Goal: Task Accomplishment & Management: Manage account settings

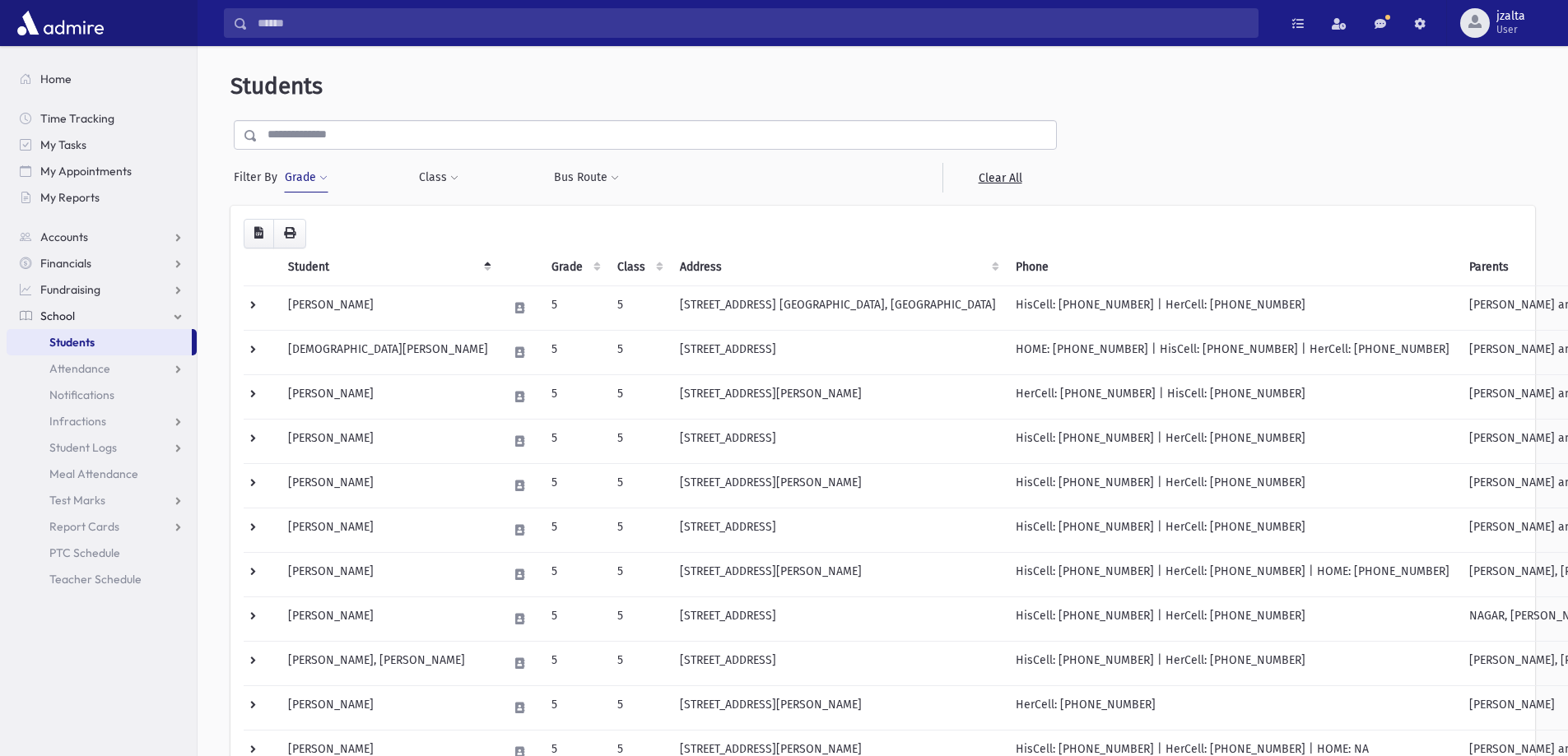
scroll to position [337, 0]
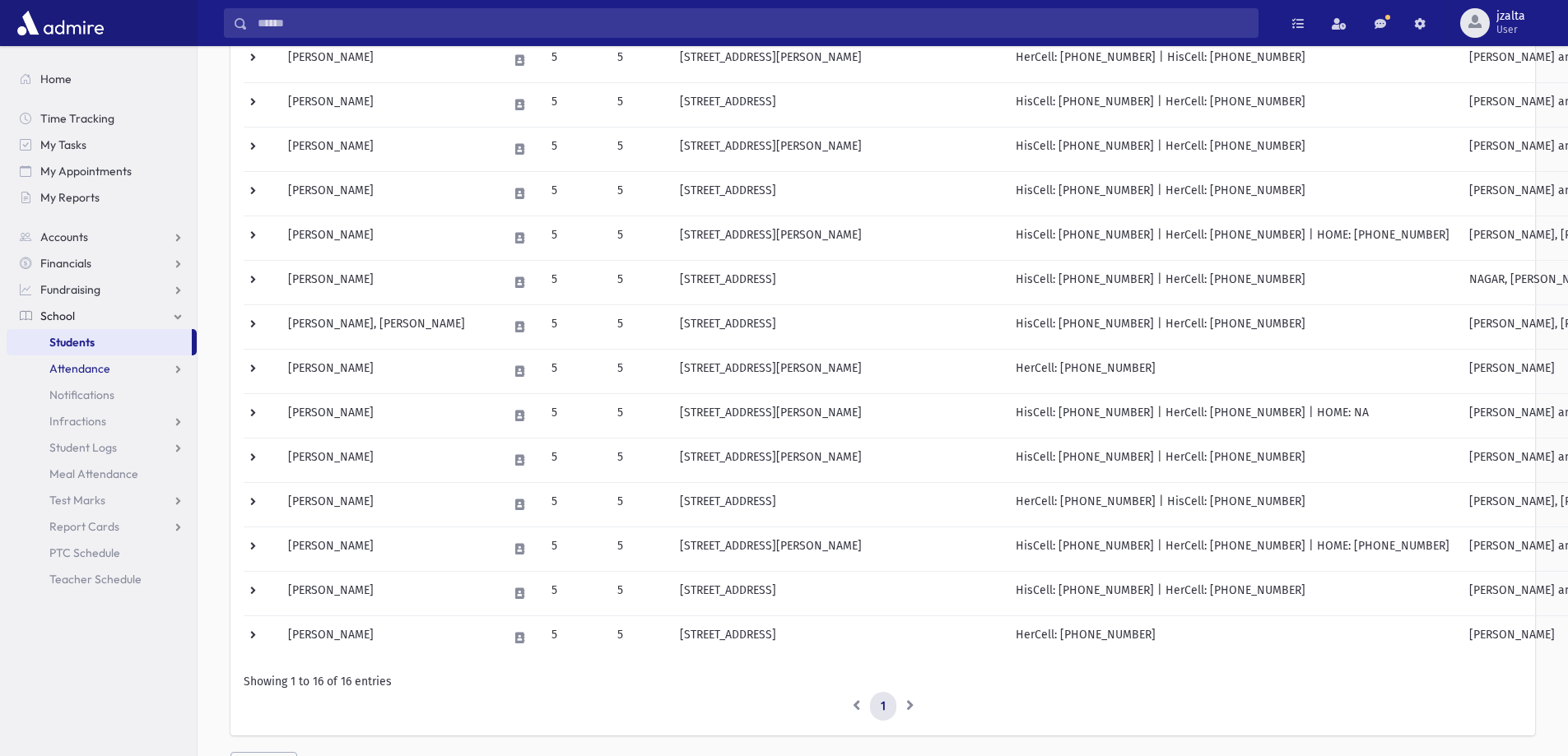
click at [115, 363] on link "Attendance" at bounding box center [101, 368] width 190 height 26
click at [73, 401] on span "Entry" at bounding box center [76, 394] width 28 height 14
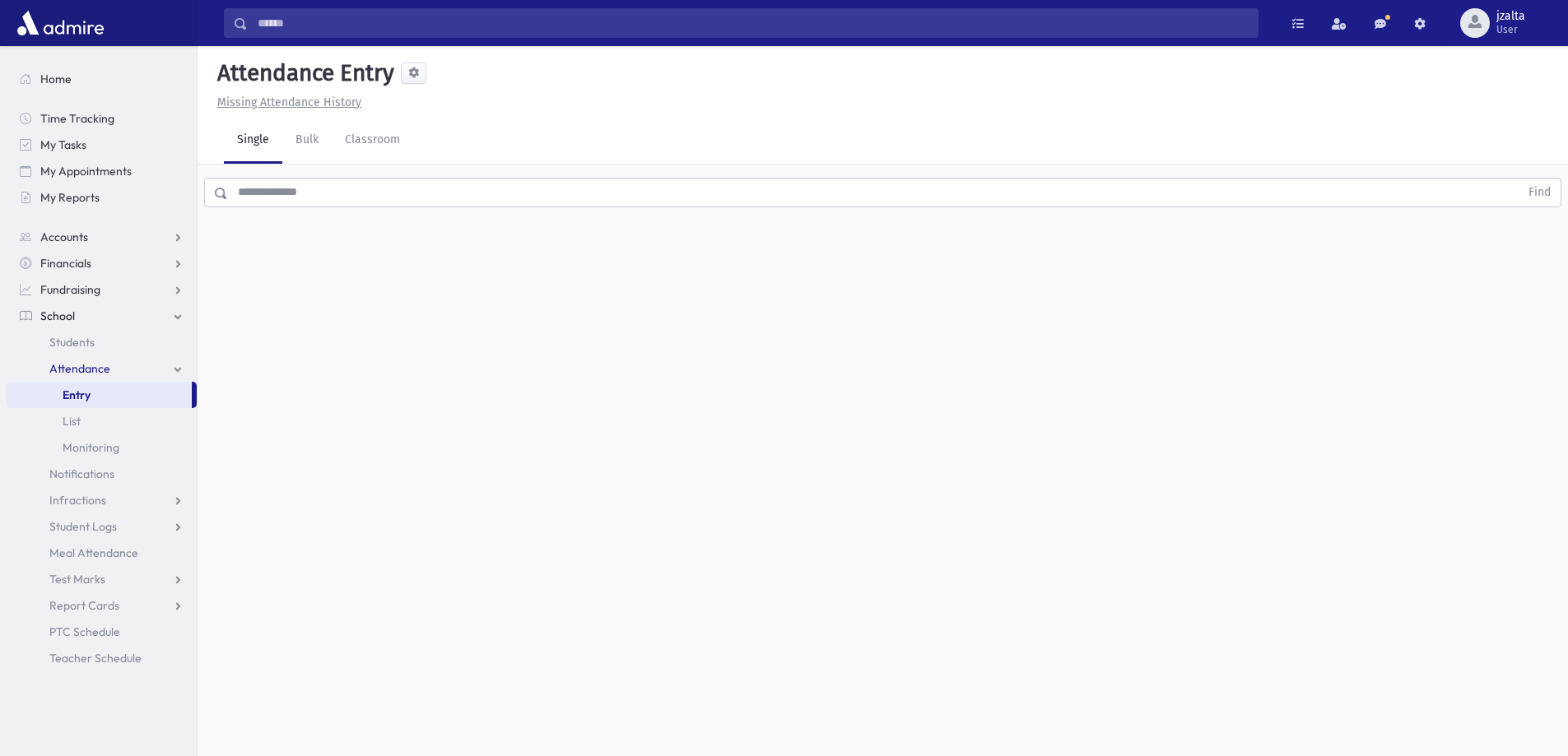
click at [322, 199] on input "text" at bounding box center [874, 192] width 1292 height 30
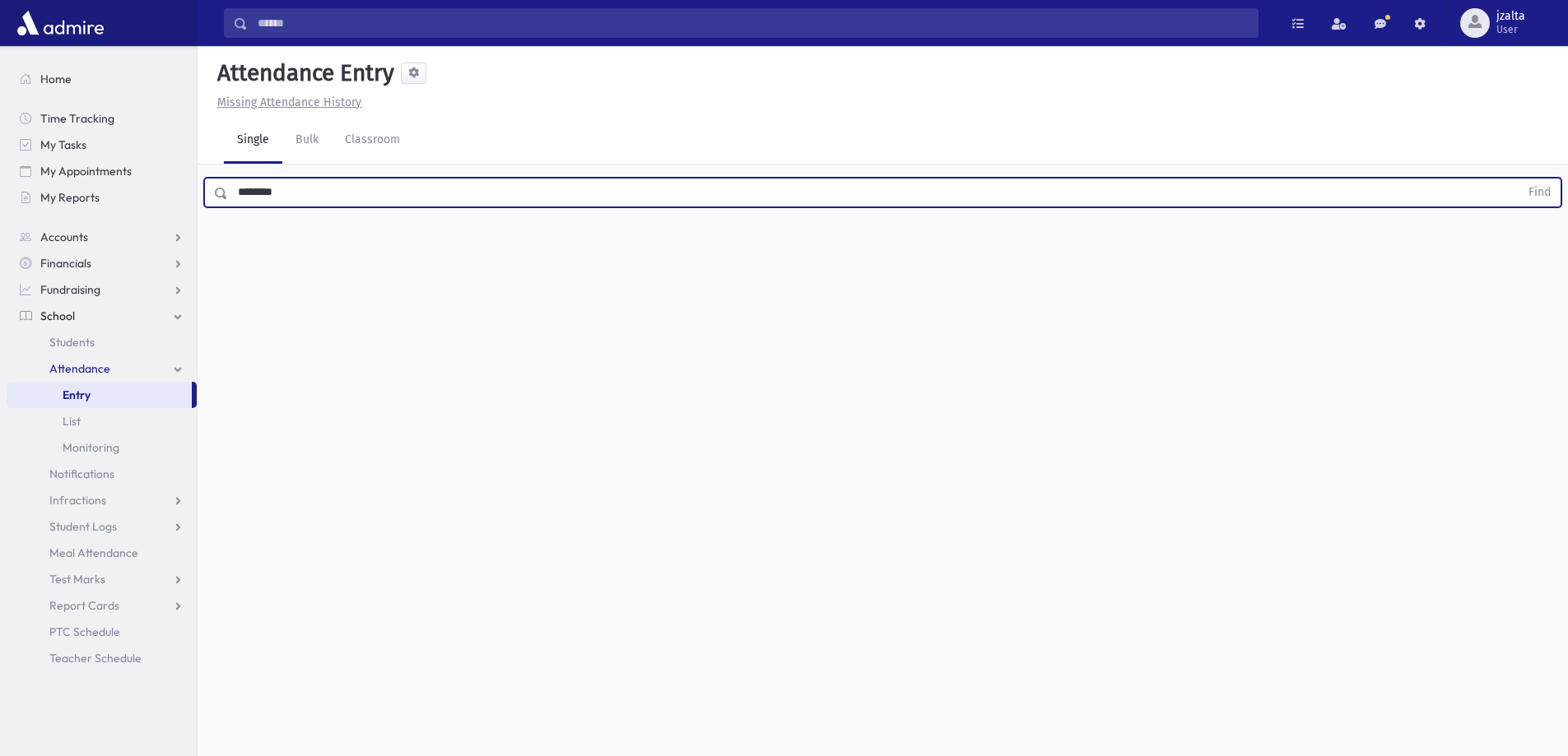
type input "********"
click at [1518, 179] on button "Find" at bounding box center [1539, 192] width 42 height 28
click at [381, 133] on link "Classroom" at bounding box center [372, 140] width 81 height 46
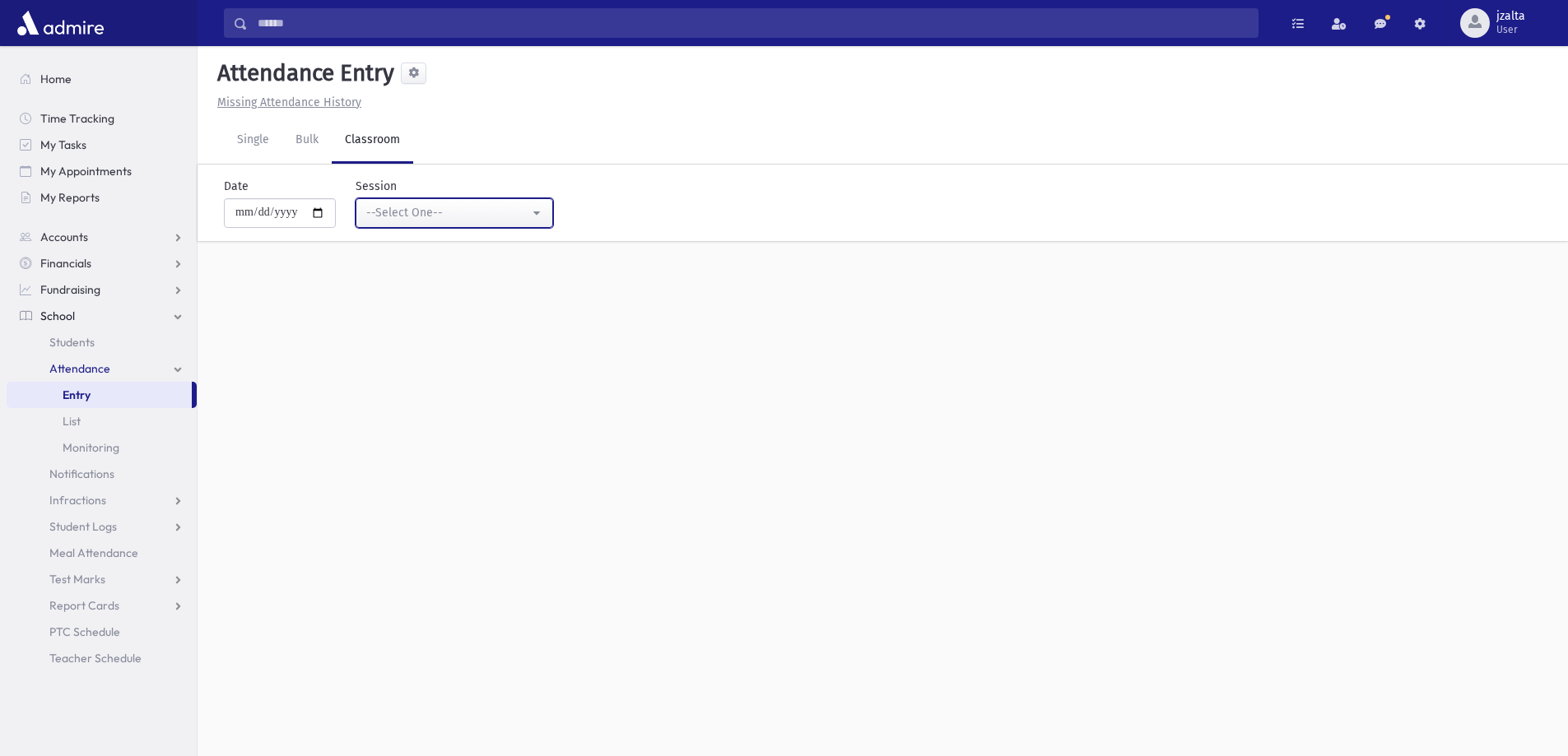
click at [415, 198] on button "--Select One--" at bounding box center [454, 213] width 198 height 30
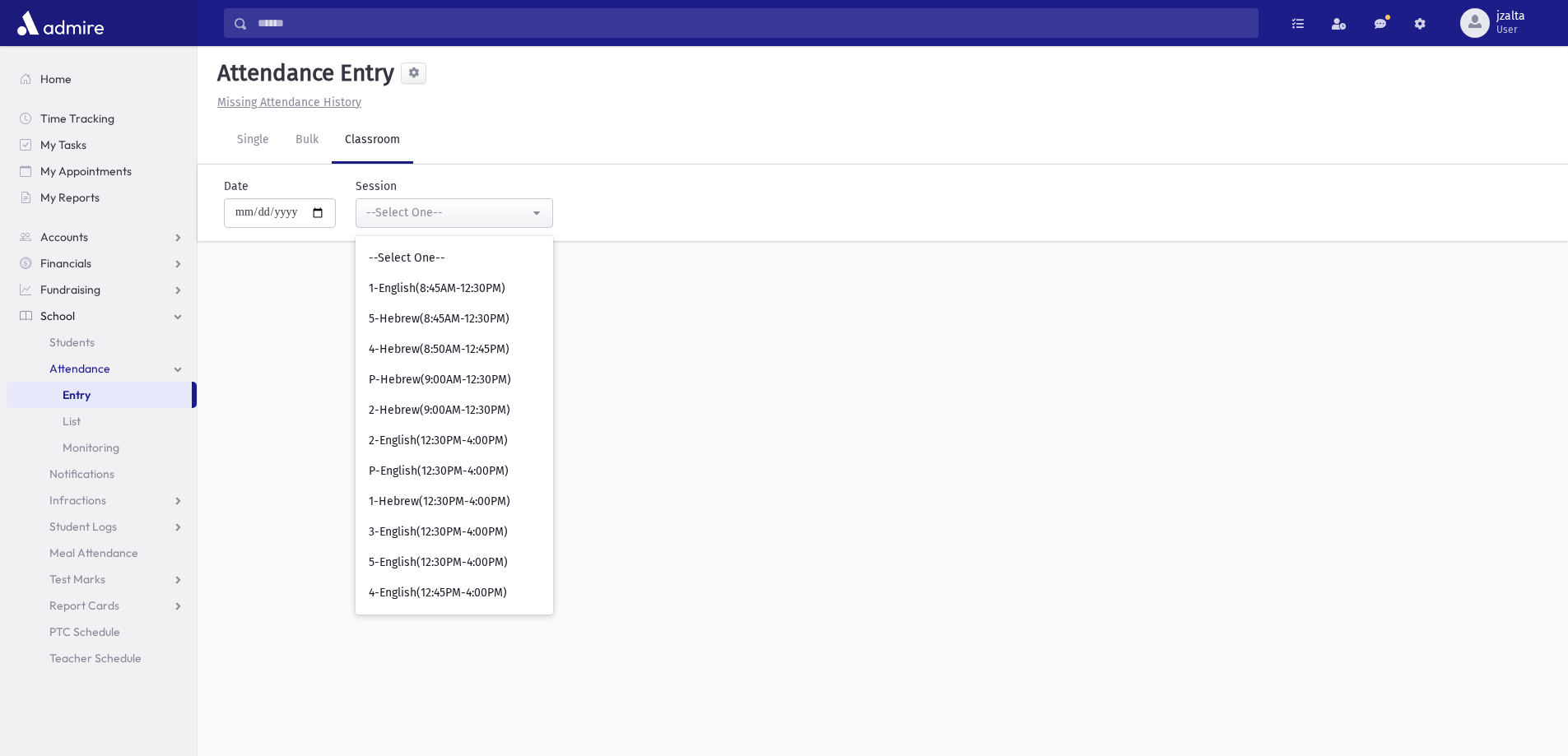
click at [626, 210] on div "**********" at bounding box center [662, 196] width 892 height 63
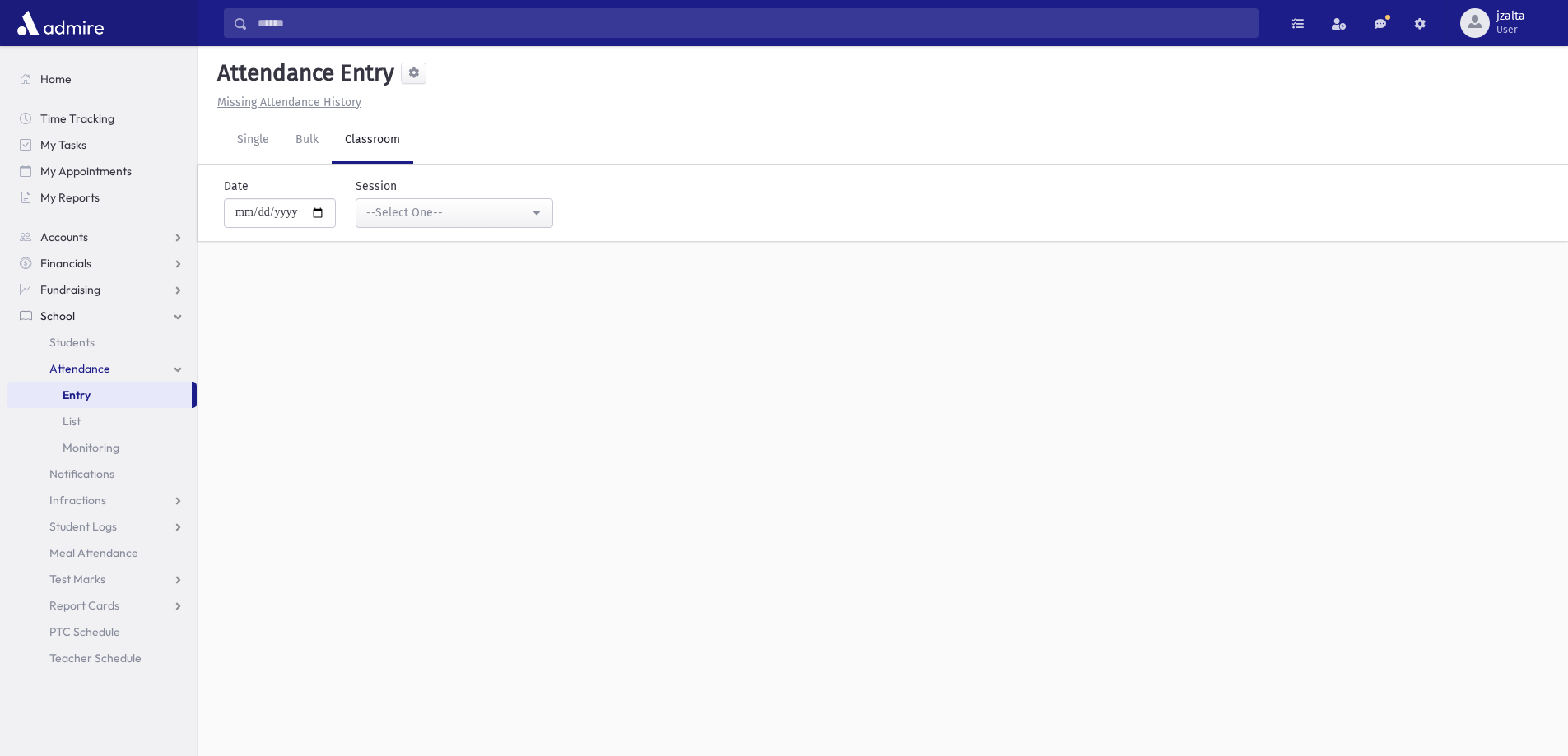
click at [367, 143] on link "Classroom" at bounding box center [372, 140] width 81 height 46
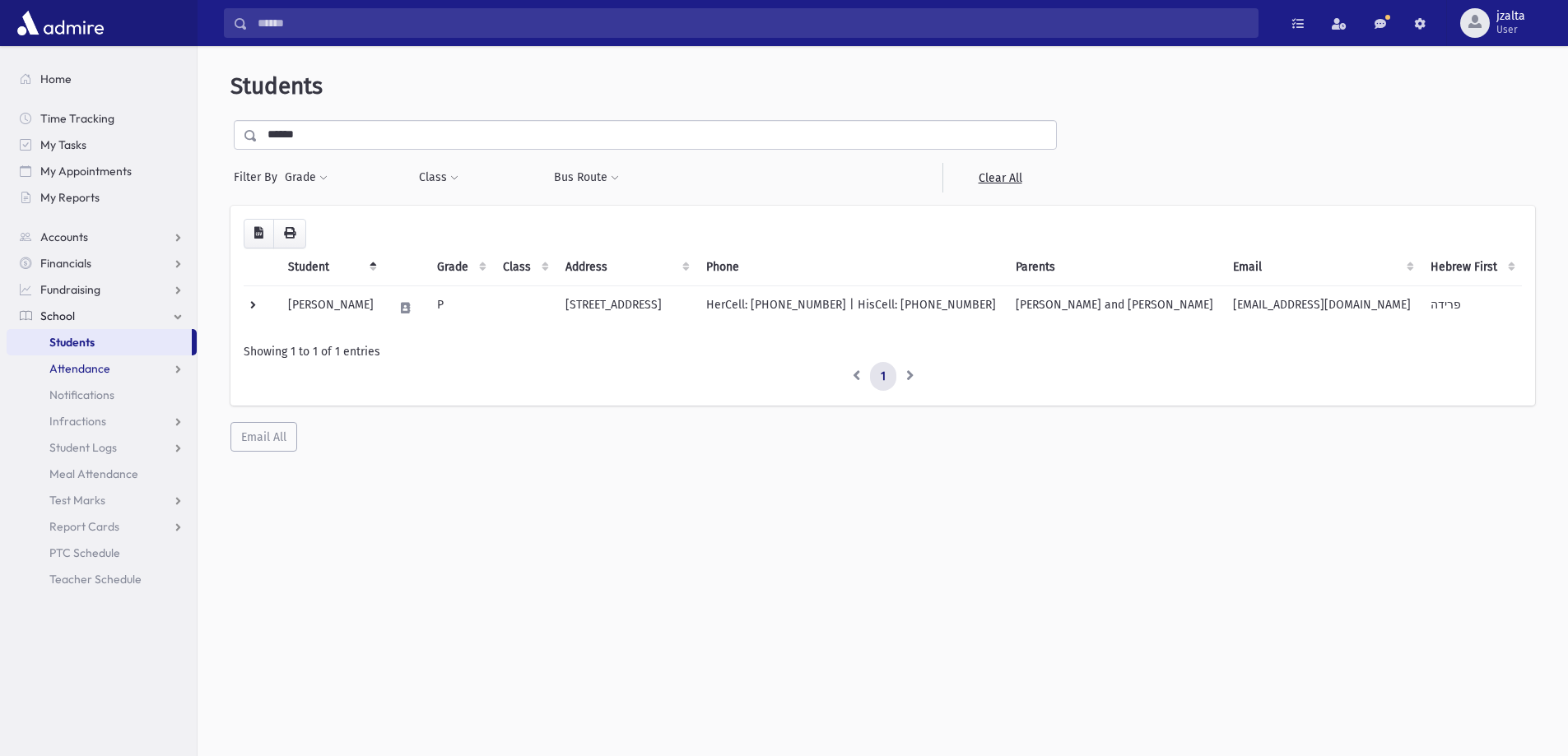
click at [140, 363] on link "Attendance" at bounding box center [101, 368] width 190 height 26
click at [88, 394] on span "Entry" at bounding box center [76, 394] width 28 height 14
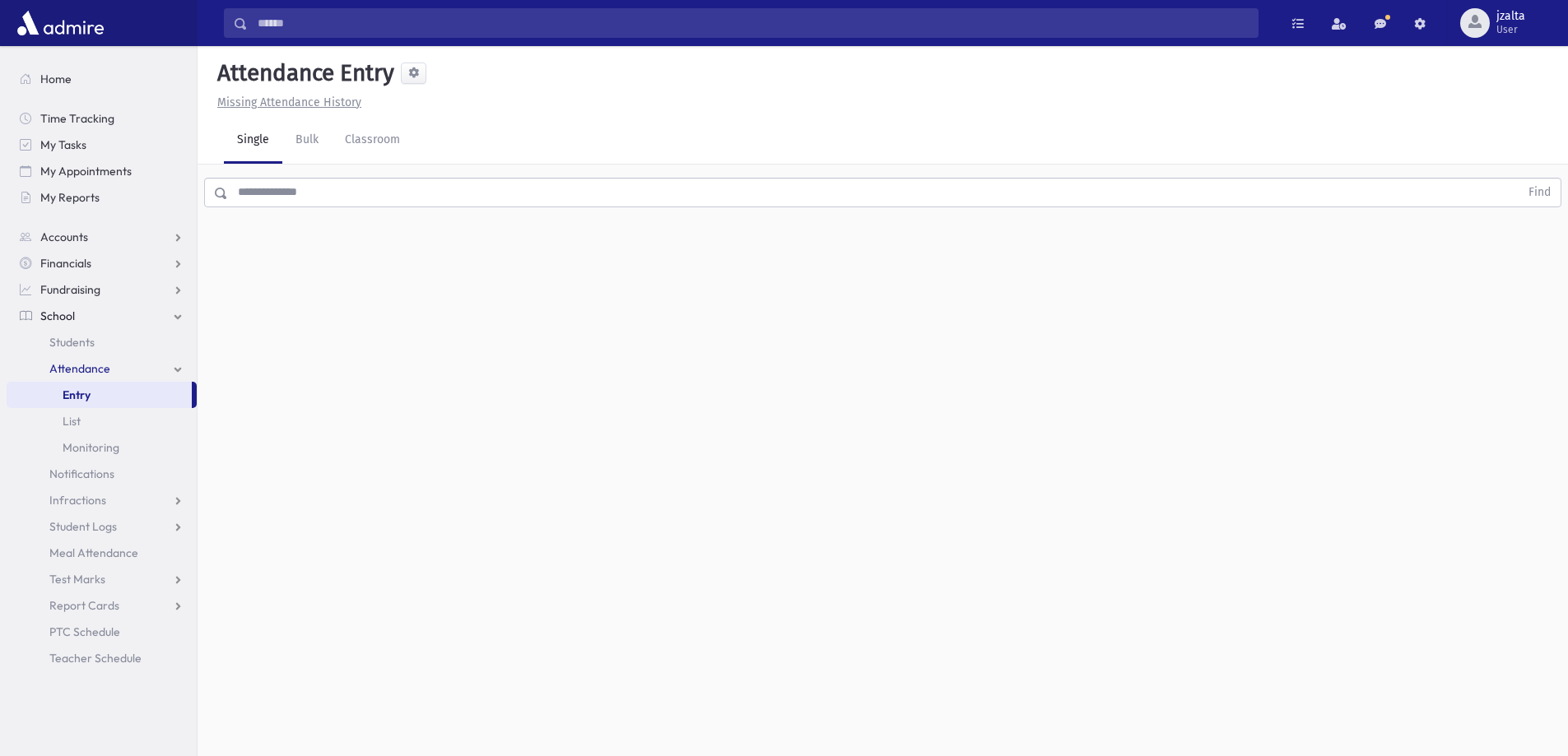
click at [317, 198] on input "text" at bounding box center [874, 192] width 1292 height 30
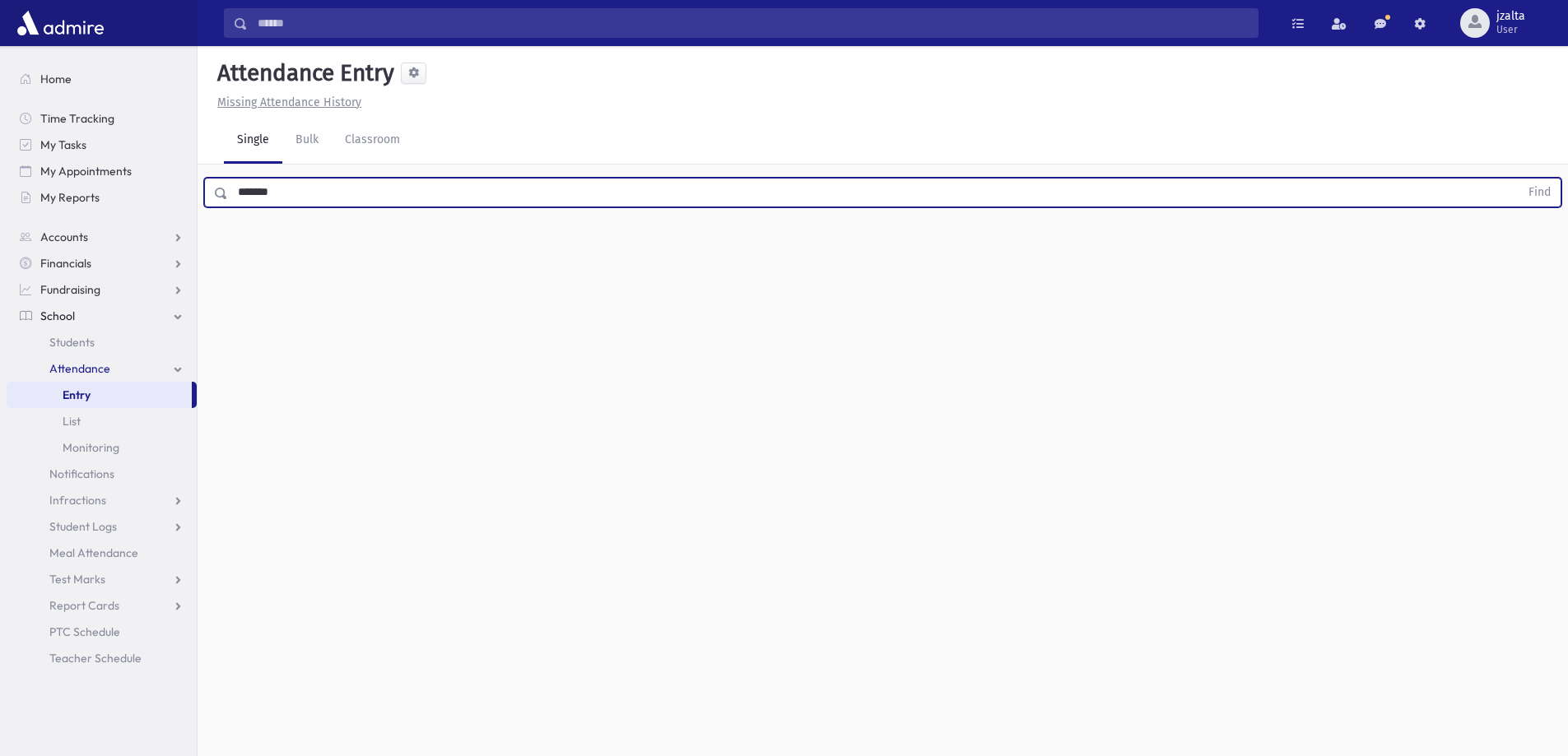
click at [1518, 179] on button "Find" at bounding box center [1539, 192] width 42 height 28
click at [317, 197] on input "*******" at bounding box center [874, 192] width 1292 height 30
type input "*******"
click at [1518, 179] on button "Find" at bounding box center [1539, 192] width 42 height 28
click at [1530, 249] on button "button" at bounding box center [1525, 245] width 32 height 30
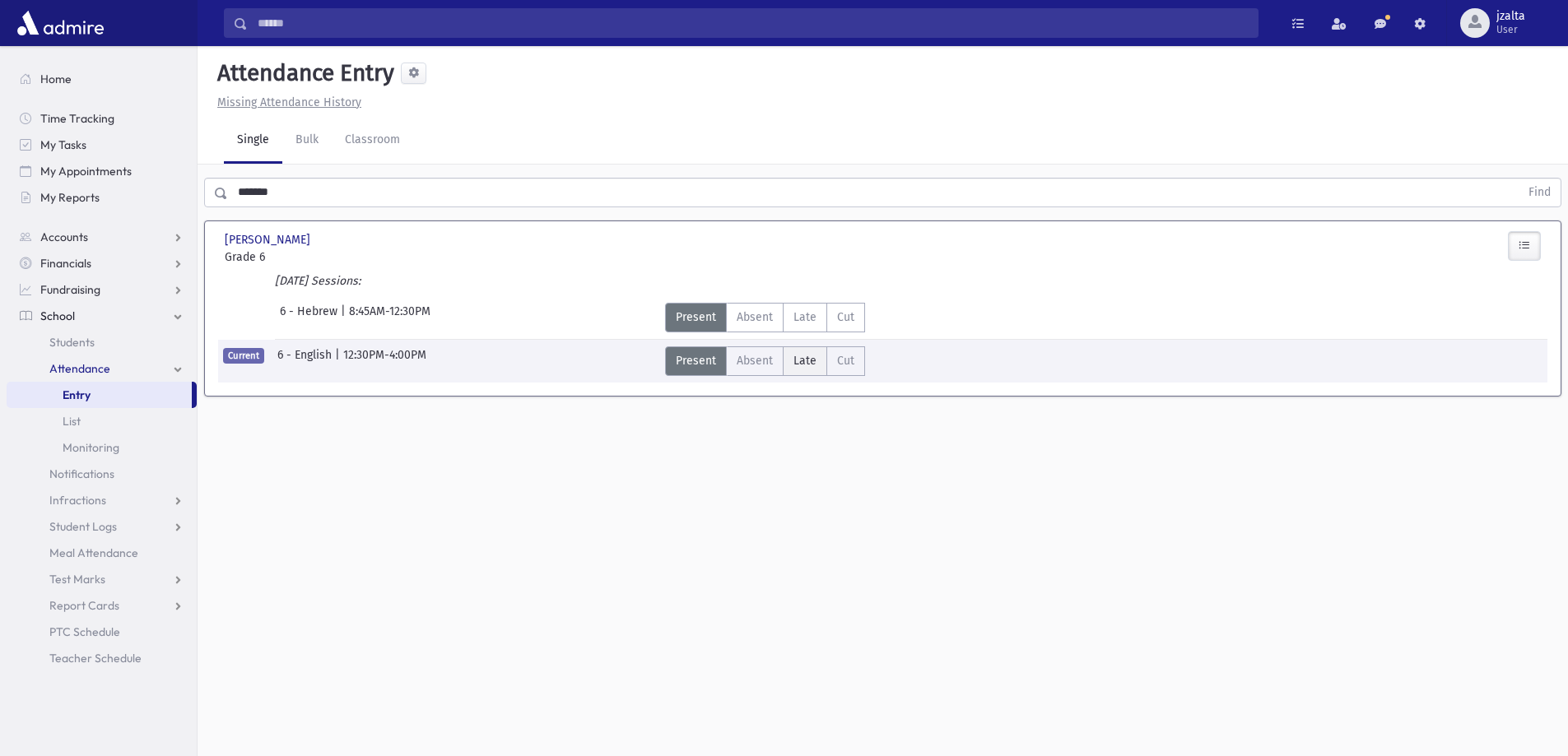
click at [809, 364] on span "Late" at bounding box center [805, 360] width 23 height 17
click at [1529, 410] on button "button" at bounding box center [1525, 397] width 32 height 30
click at [1519, 28] on span "User" at bounding box center [1511, 30] width 29 height 14
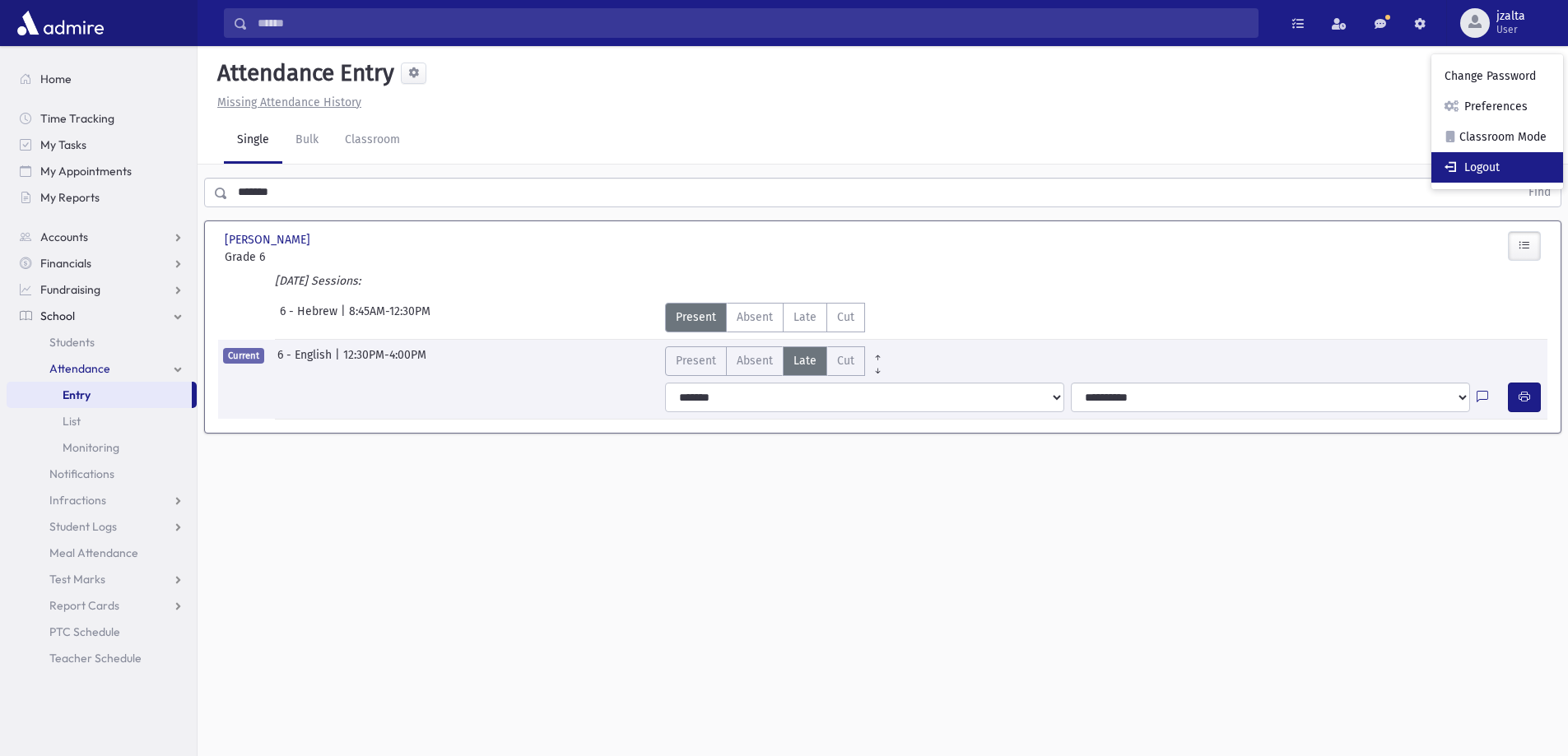
click at [1485, 162] on link "Logout" at bounding box center [1498, 168] width 132 height 31
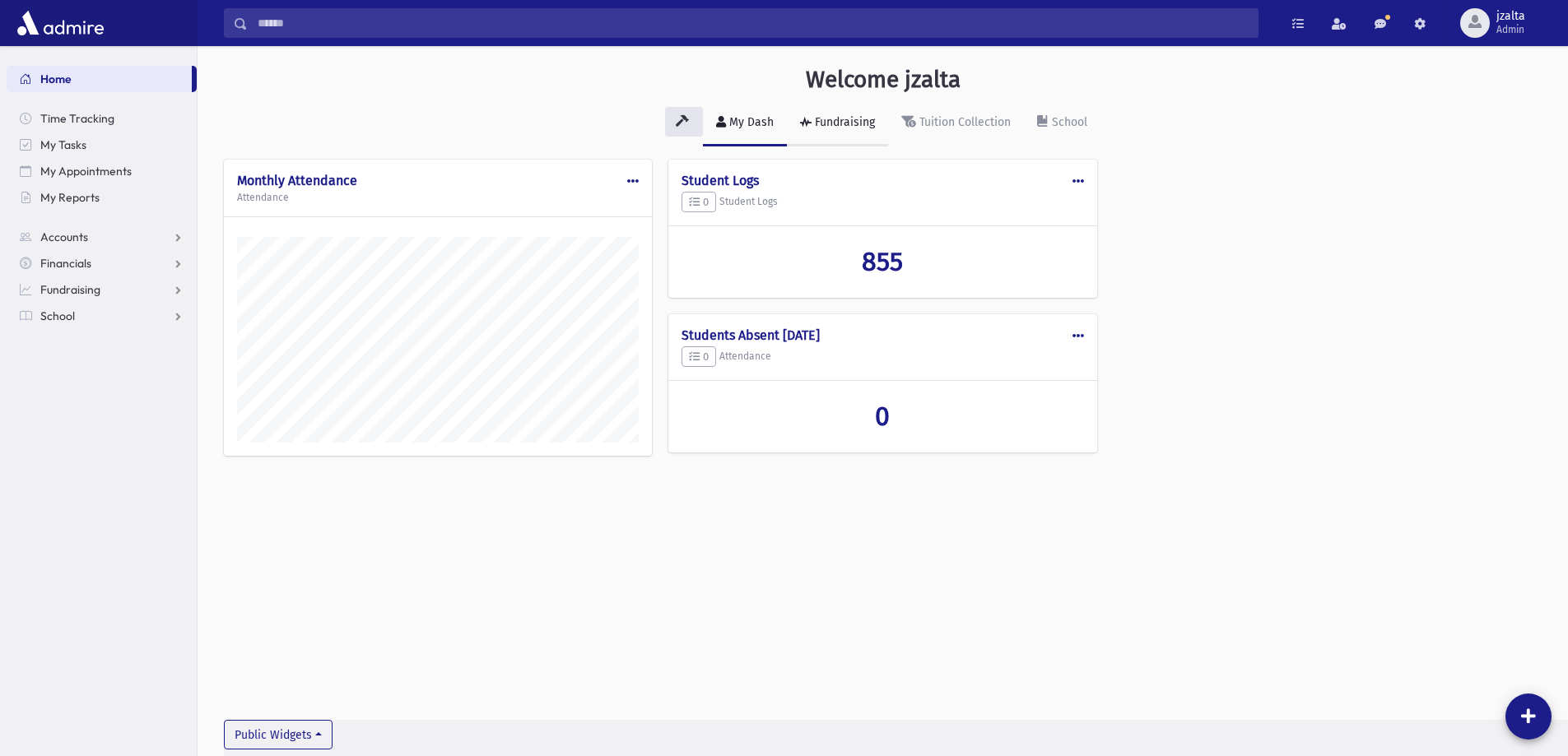
scroll to position [747, 1370]
click at [122, 309] on link "School" at bounding box center [101, 316] width 190 height 26
drag, startPoint x: 1539, startPoint y: 27, endPoint x: 1527, endPoint y: 32, distance: 13.0
click at [1539, 27] on span "jzalta Admin" at bounding box center [1517, 23] width 55 height 26
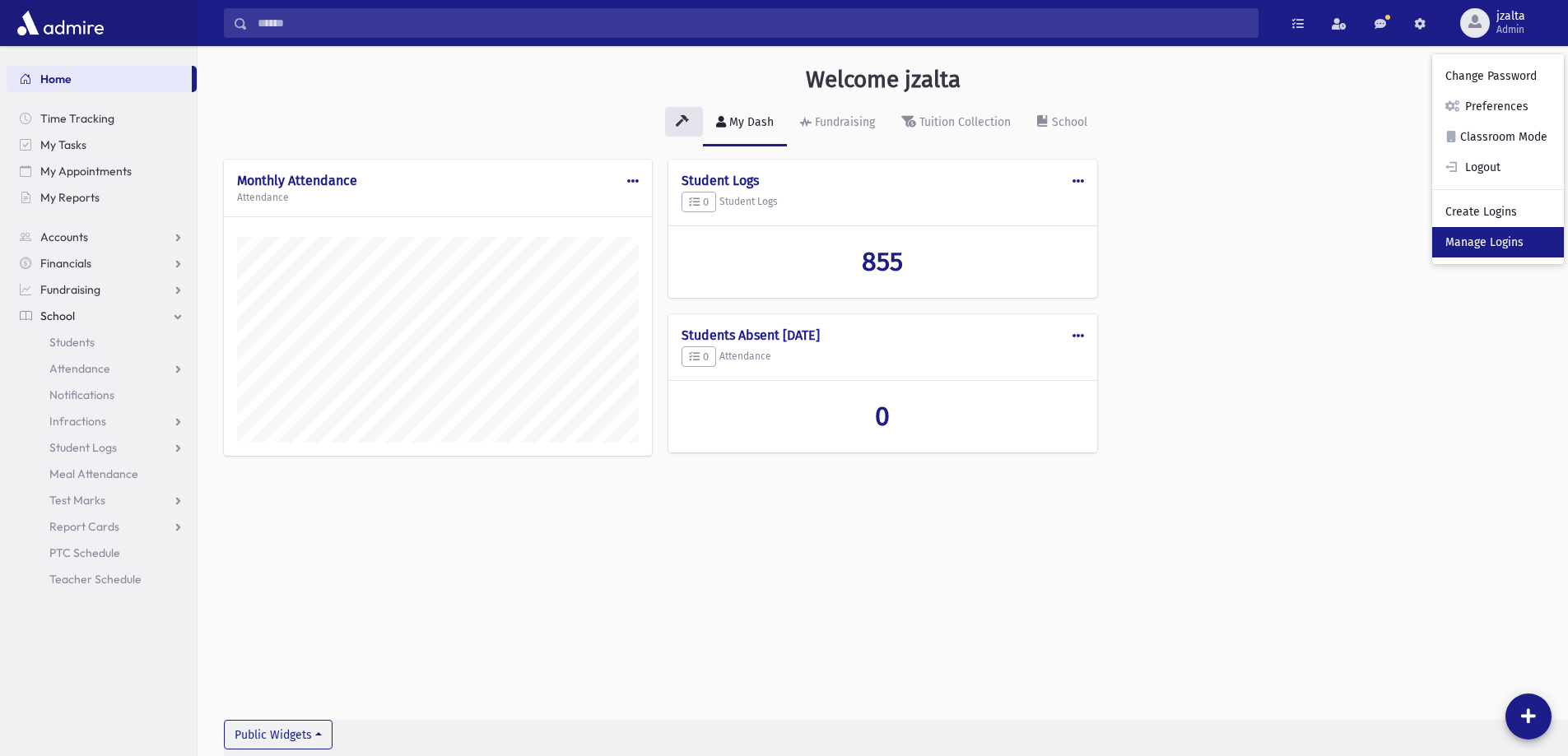
click at [1485, 249] on link "Manage Logins" at bounding box center [1498, 243] width 132 height 31
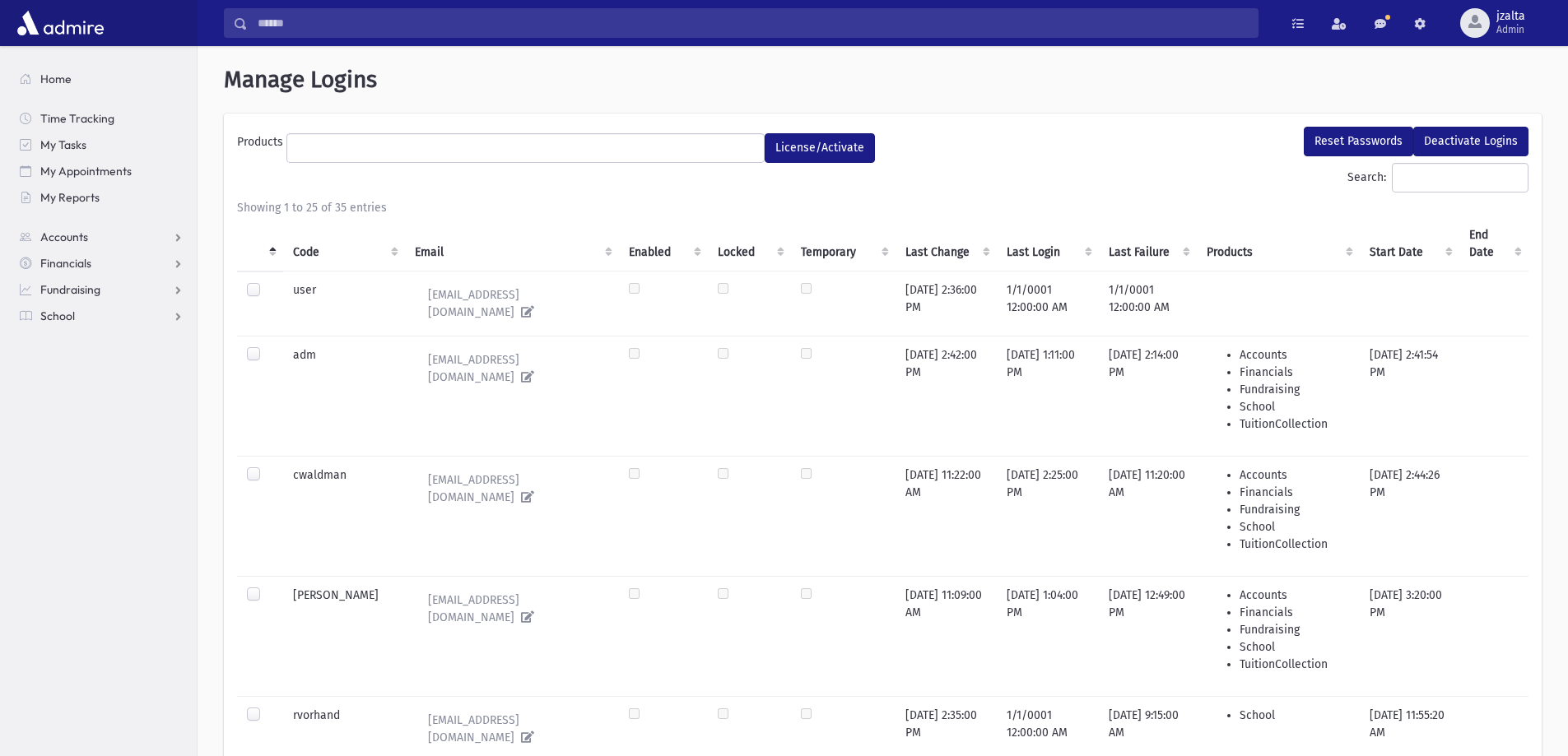
select select
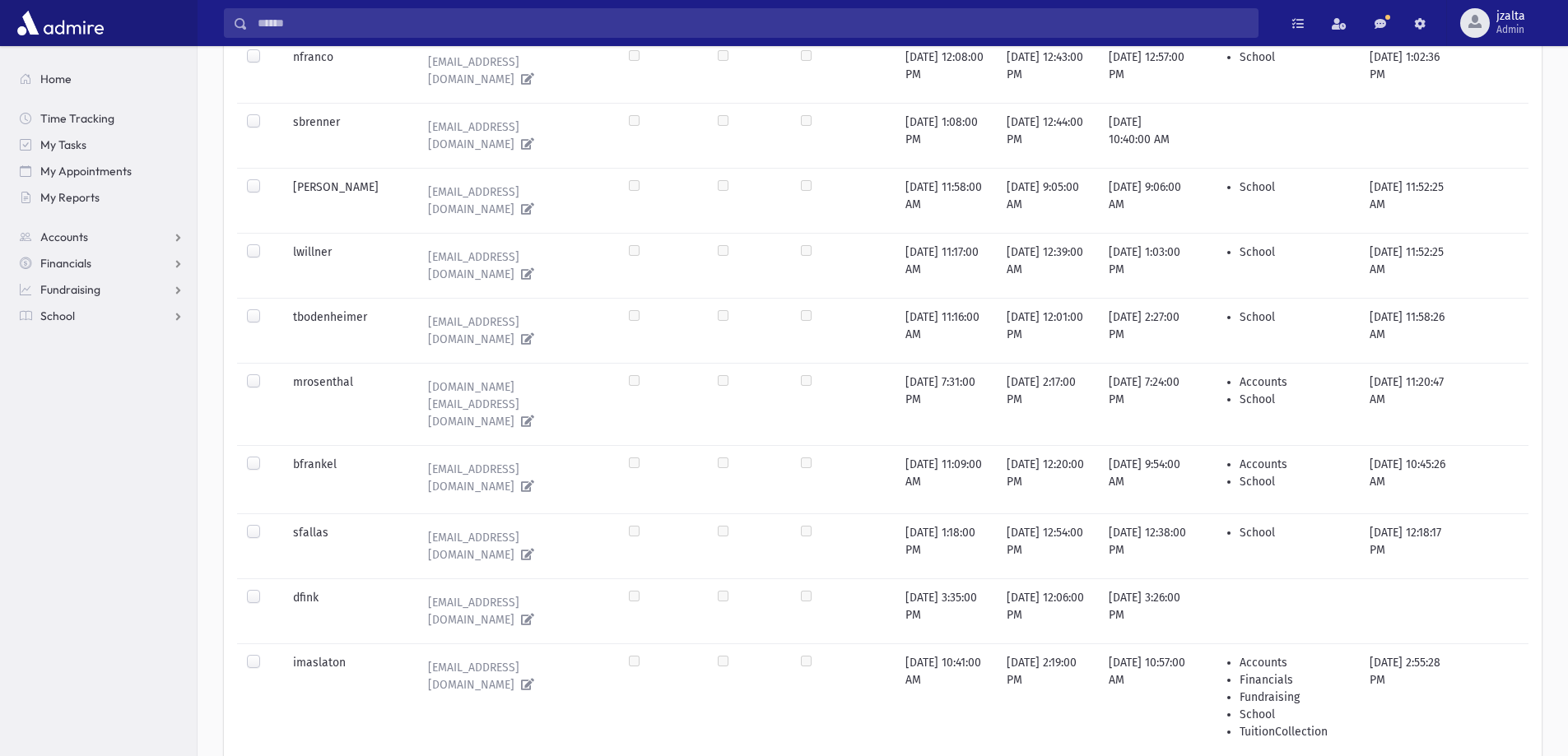
scroll to position [1406, 0]
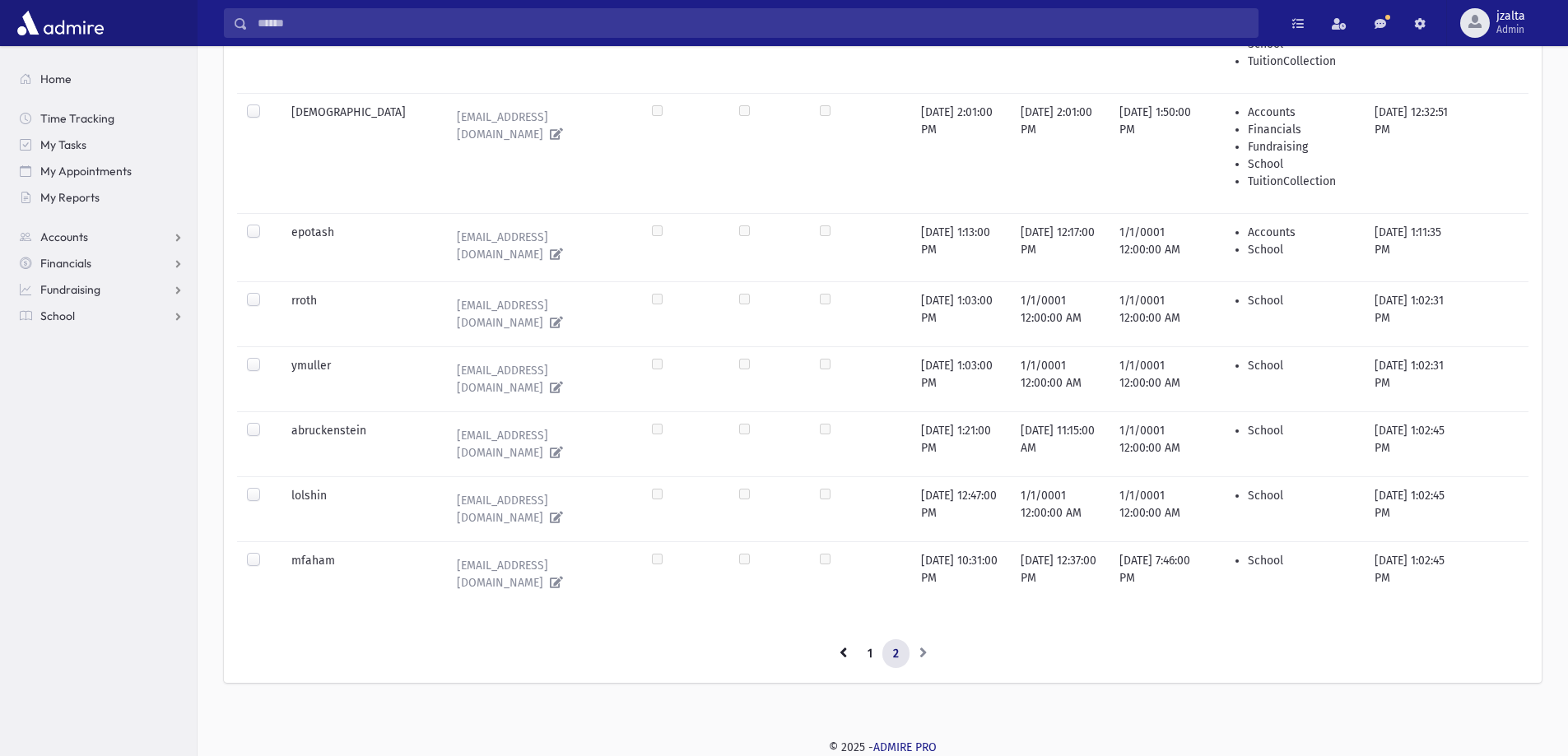
scroll to position [424, 0]
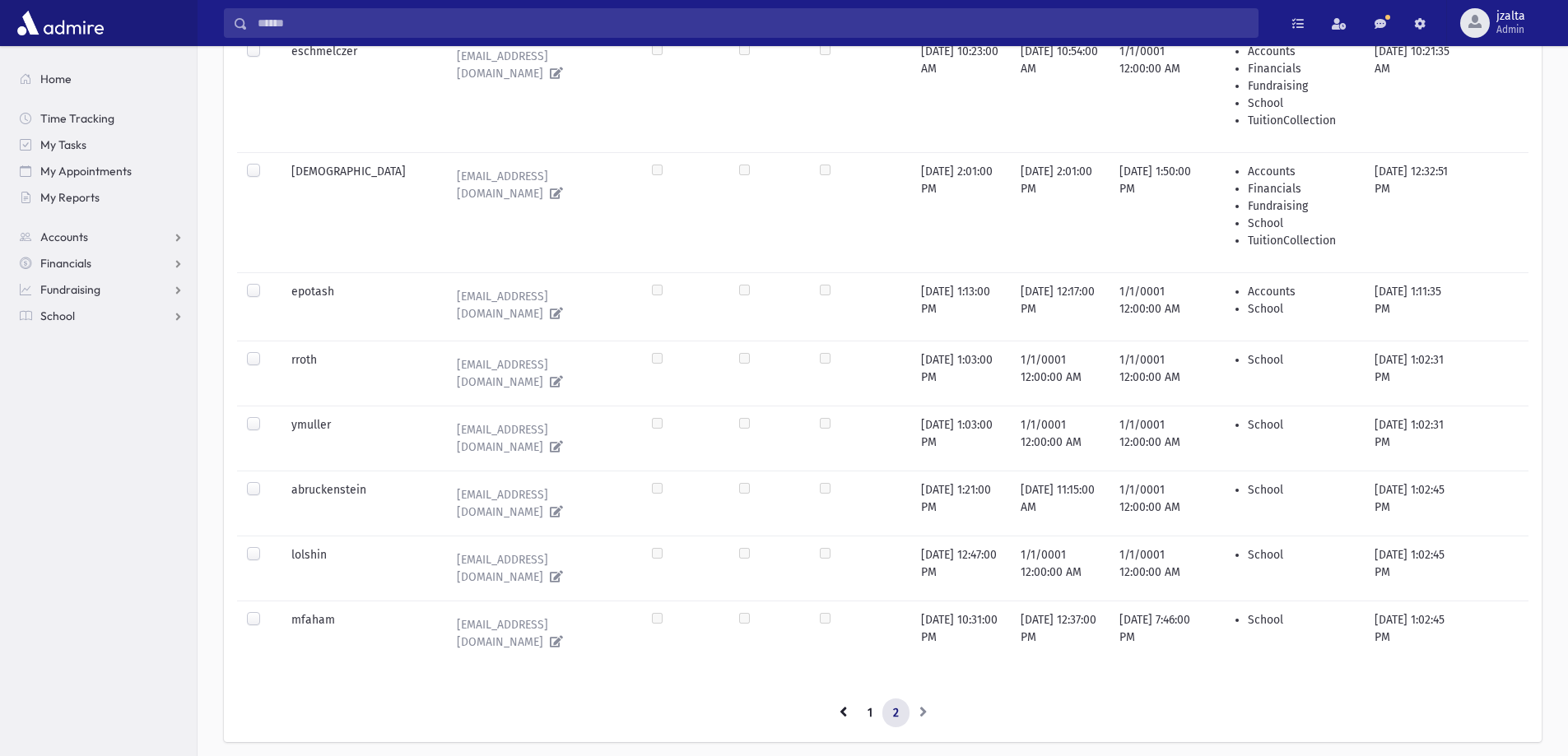
click at [266, 546] on label at bounding box center [266, 546] width 0 height 0
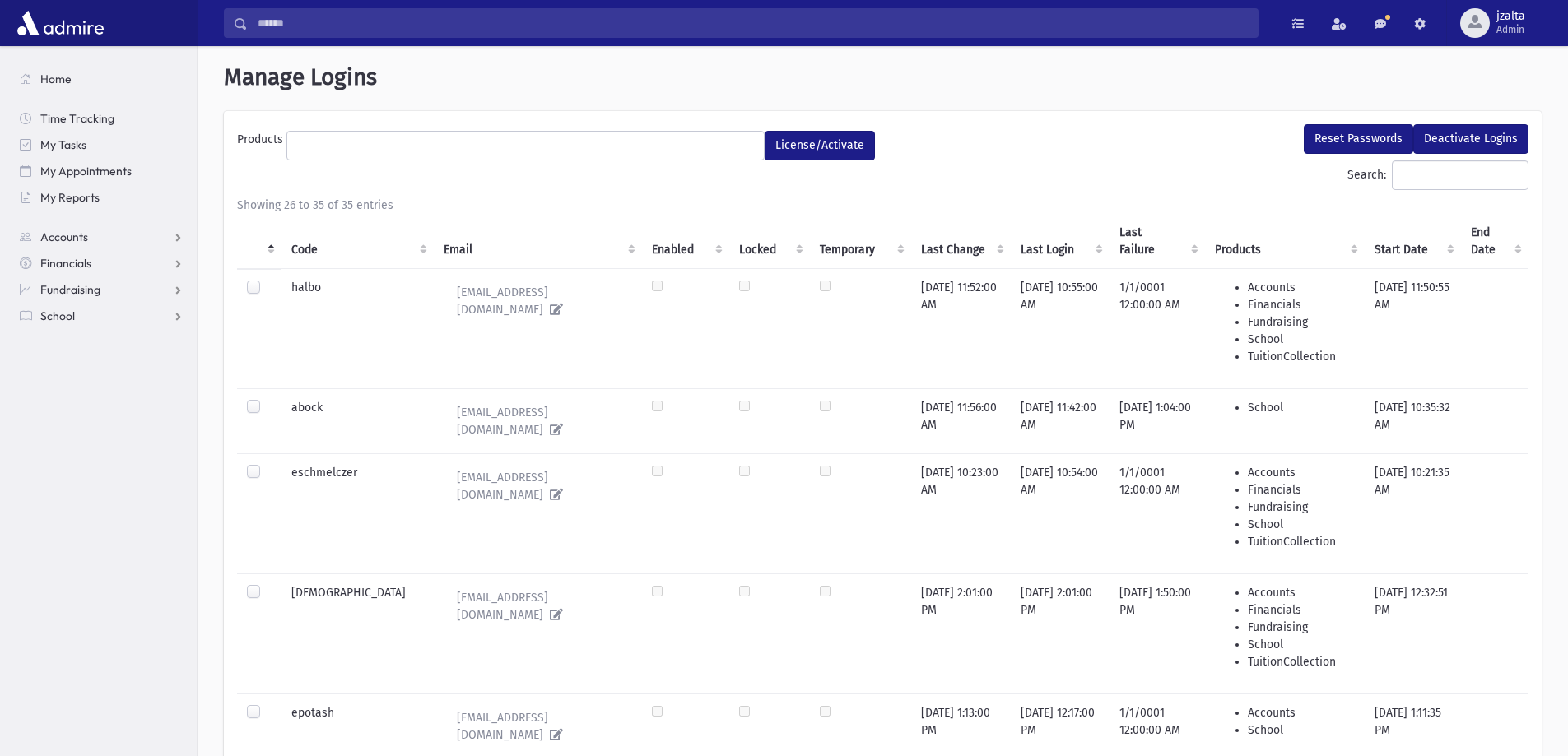
scroll to position [0, 0]
click at [1333, 142] on button "Reset Passwords" at bounding box center [1358, 141] width 109 height 30
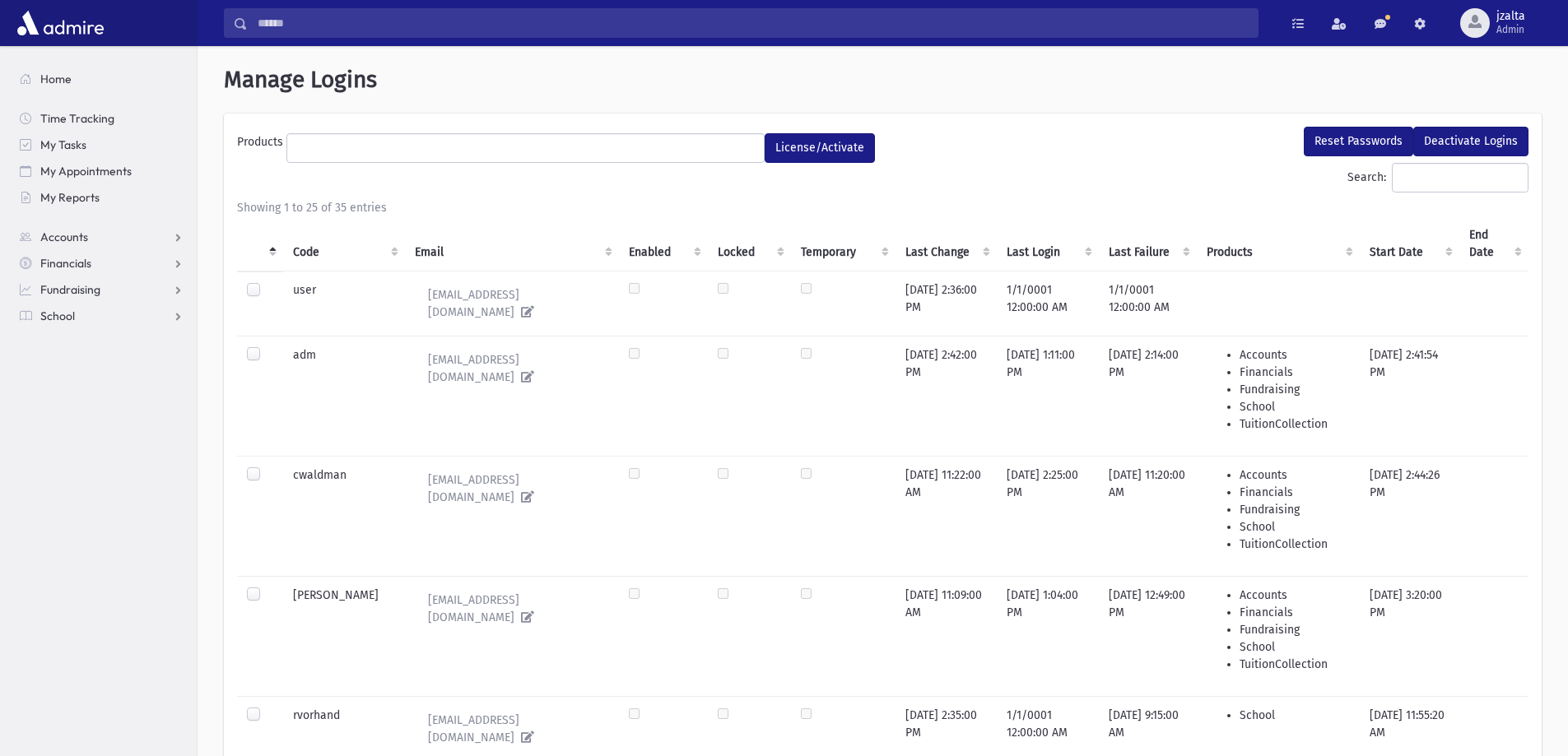
select select
click at [79, 310] on link "School" at bounding box center [101, 316] width 190 height 26
click at [70, 341] on span "Students" at bounding box center [72, 342] width 45 height 14
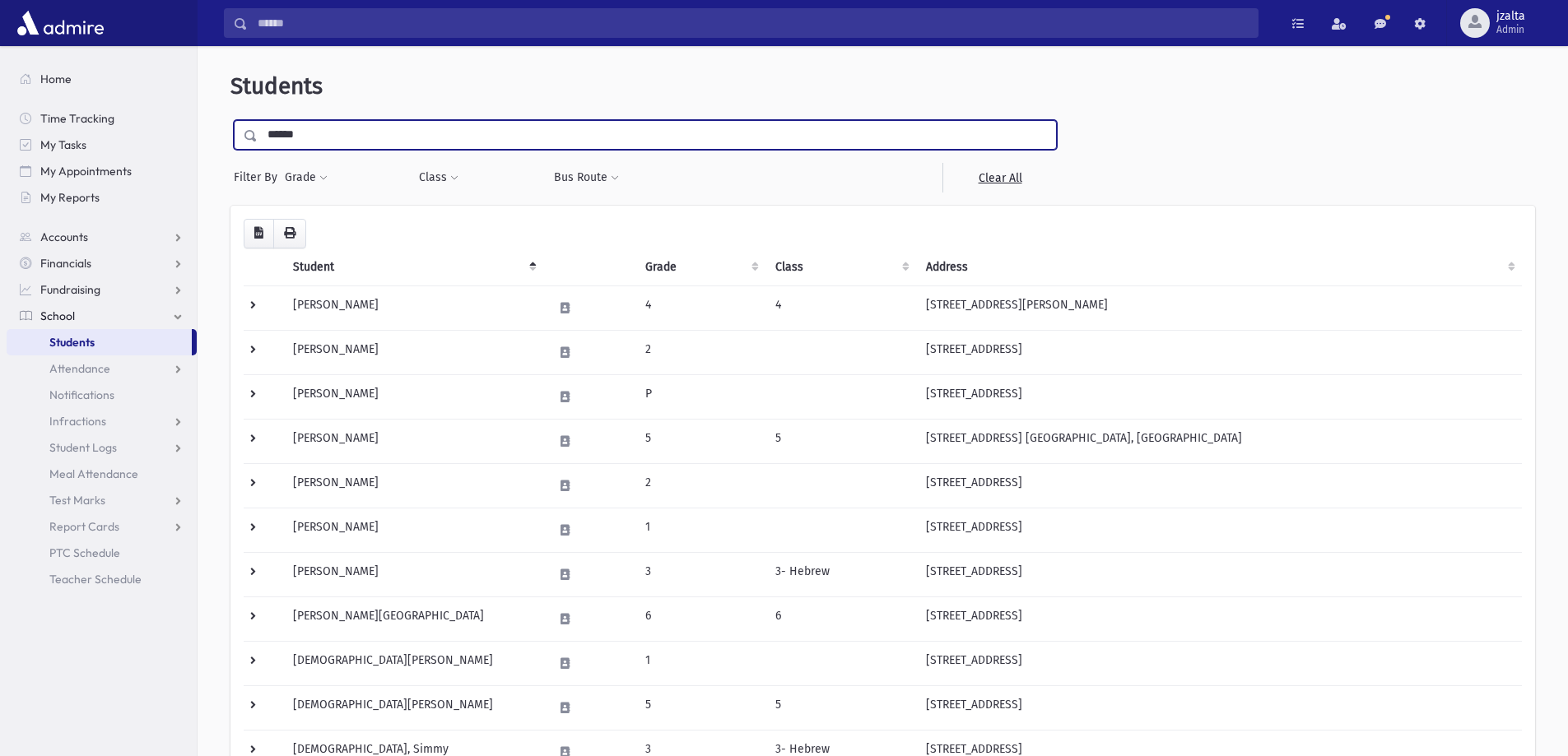
type input "******"
click at [230, 120] on input "submit" at bounding box center [253, 131] width 46 height 23
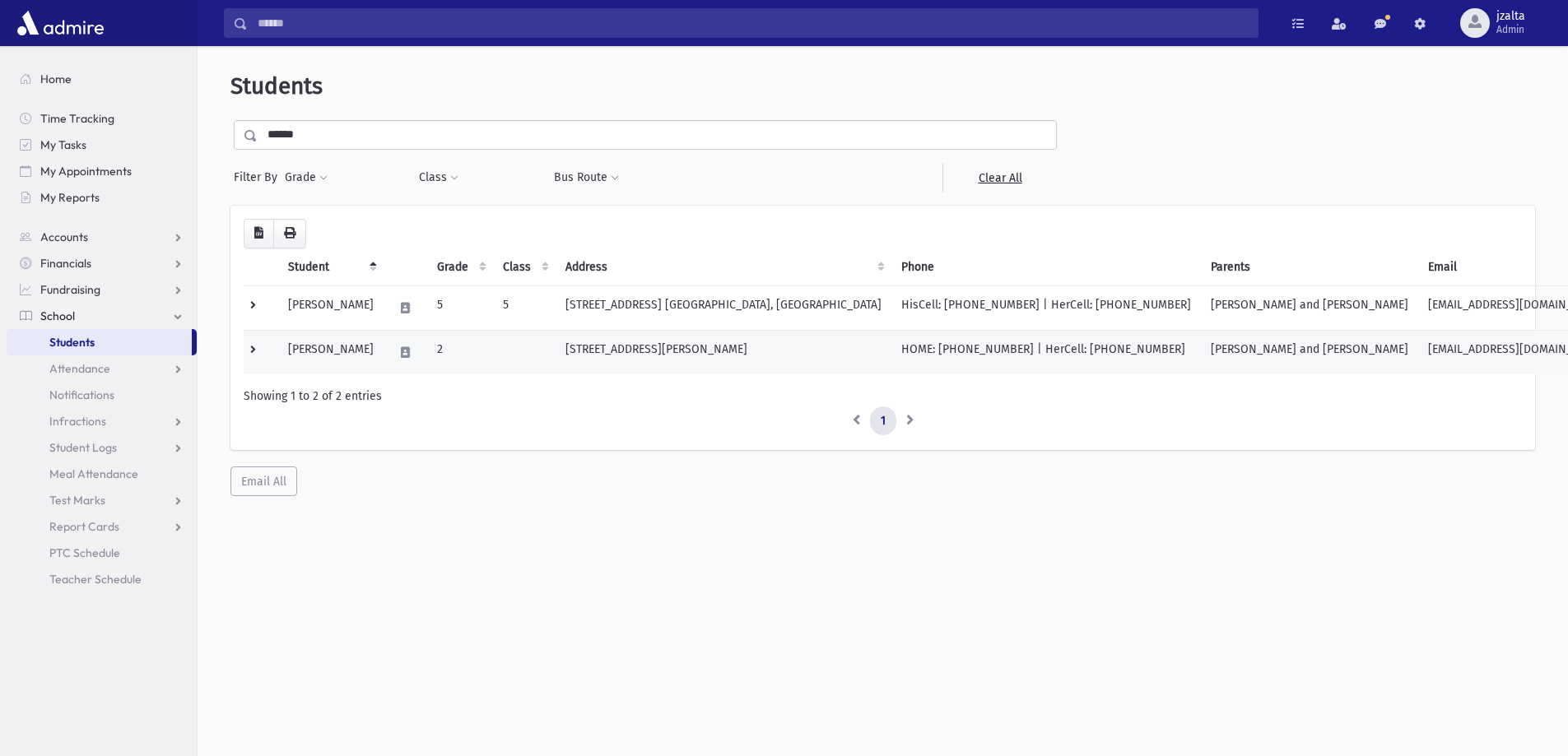
click at [1211, 348] on td "[PERSON_NAME] and [PERSON_NAME]" at bounding box center [1309, 352] width 218 height 44
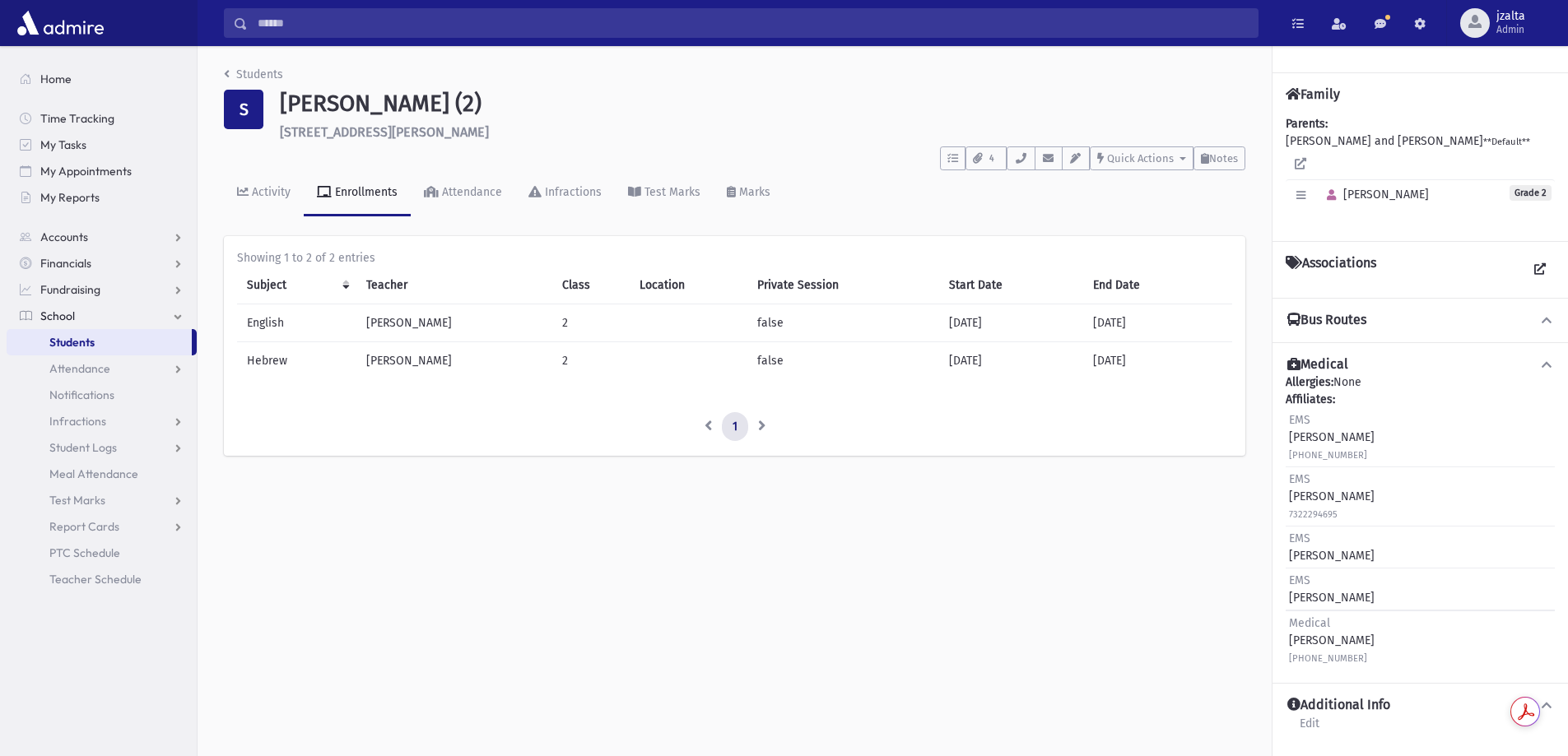
click at [1545, 314] on icon at bounding box center [1546, 319] width 14 height 12
click at [1550, 314] on icon at bounding box center [1546, 319] width 14 height 12
click at [1543, 314] on icon at bounding box center [1546, 319] width 14 height 12
click at [1548, 314] on icon at bounding box center [1546, 319] width 14 height 12
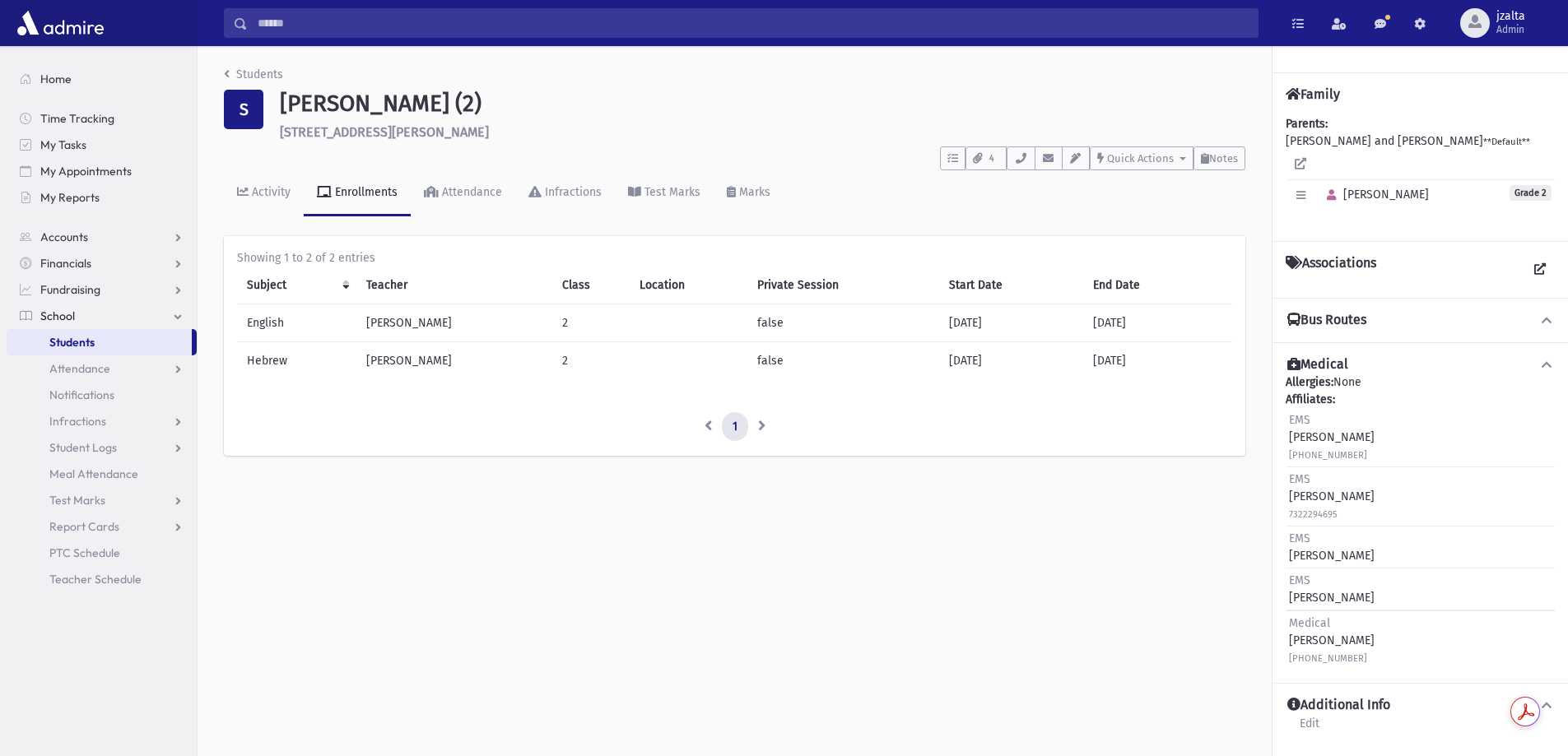
click at [1548, 314] on icon at bounding box center [1546, 319] width 14 height 12
click at [1549, 314] on icon at bounding box center [1546, 319] width 14 height 12
click at [1540, 314] on icon at bounding box center [1546, 319] width 14 height 12
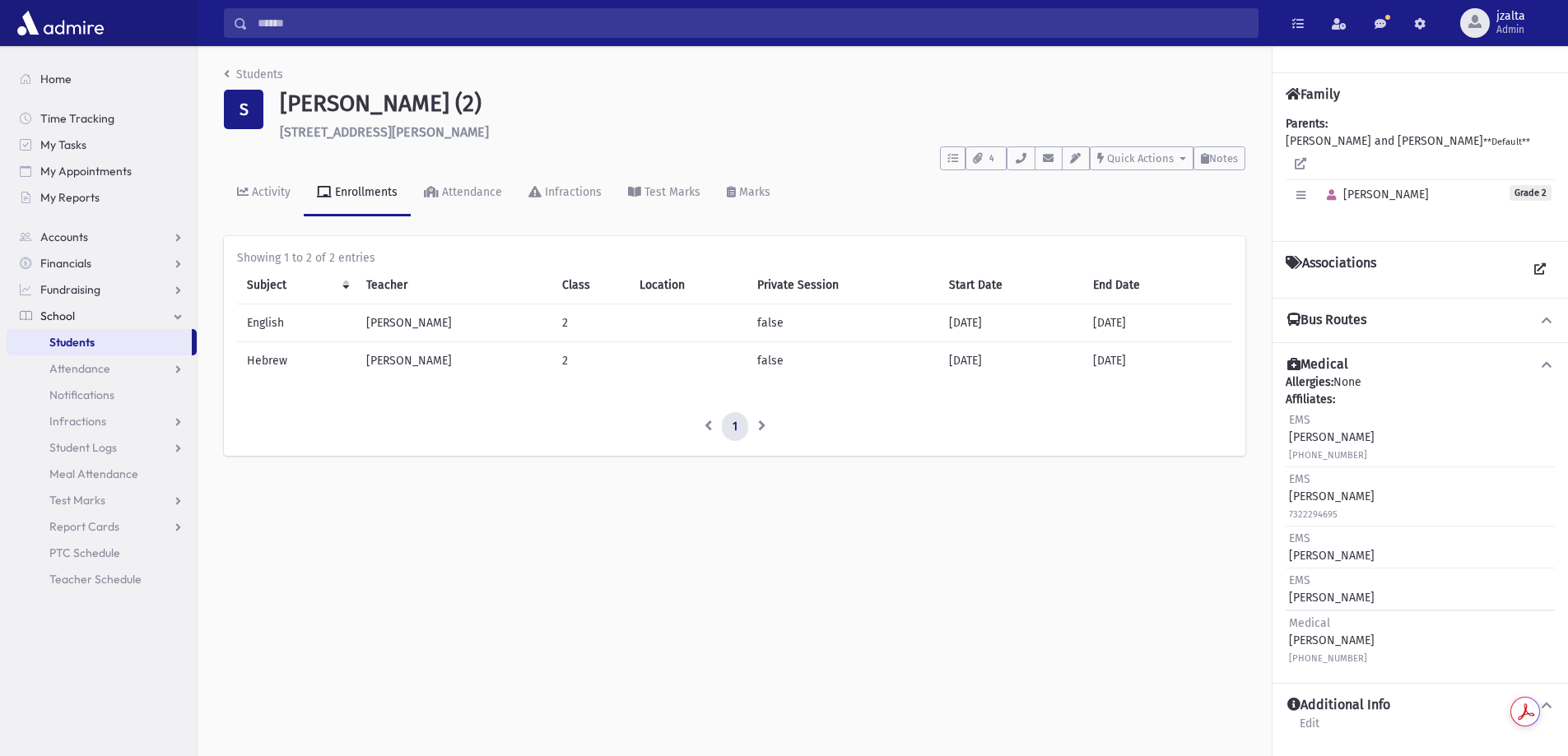
click at [1542, 314] on icon at bounding box center [1546, 319] width 14 height 12
click at [245, 76] on link "Students" at bounding box center [254, 75] width 60 height 14
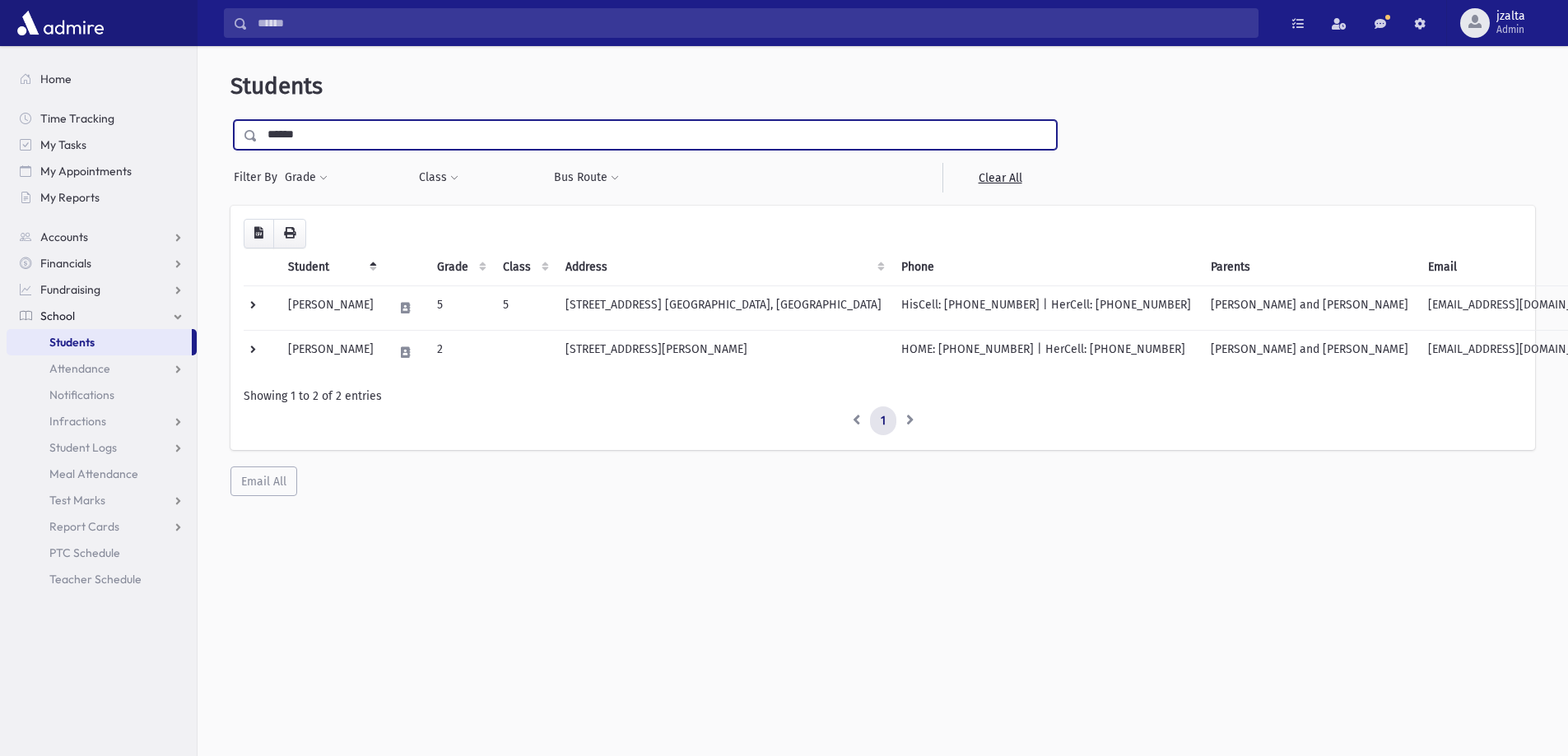
click at [454, 135] on input "******" at bounding box center [656, 134] width 799 height 30
type input "*********"
click at [230, 120] on input "submit" at bounding box center [253, 131] width 46 height 23
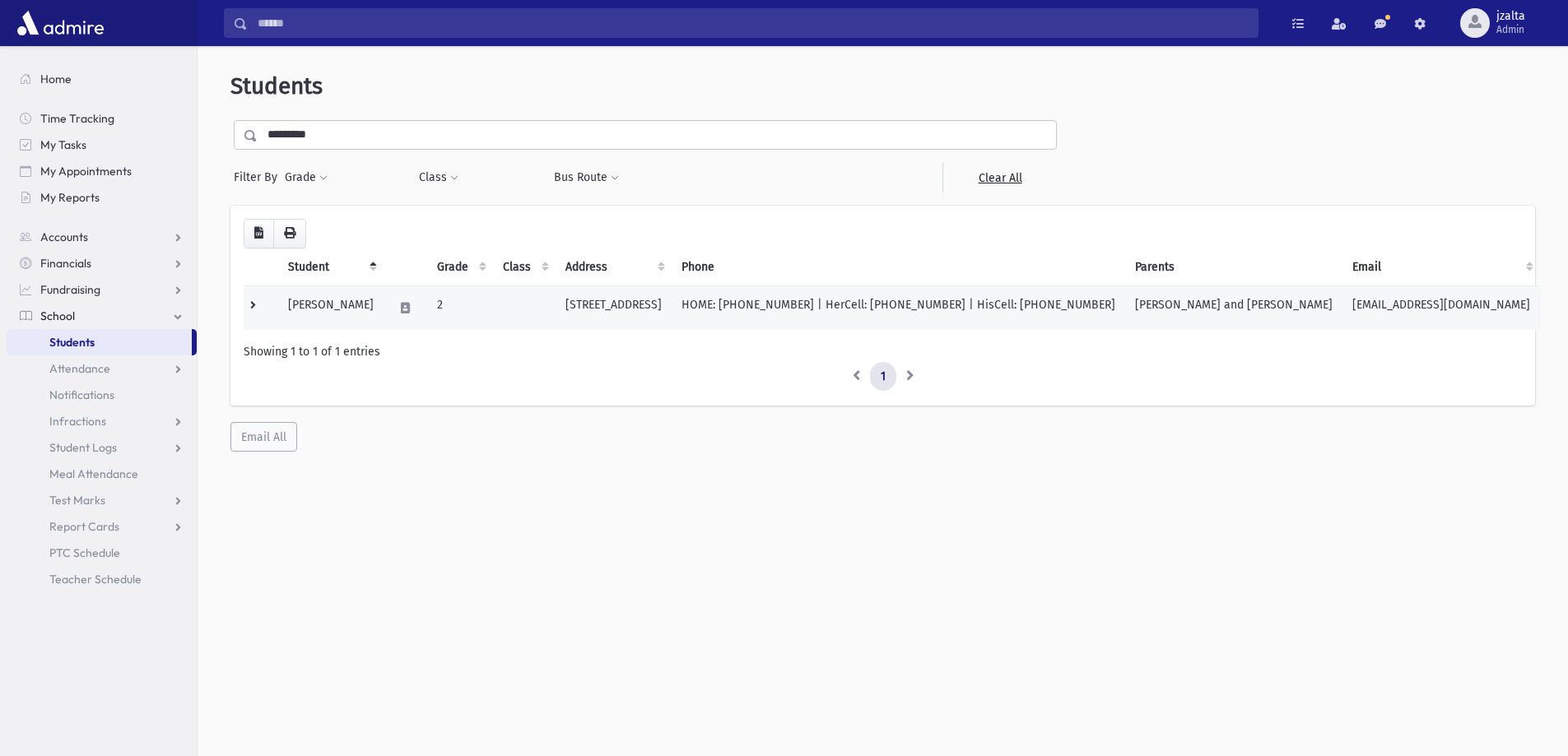
click at [791, 300] on td "HOME: [PHONE_NUMBER] | HerCell: [PHONE_NUMBER] | HisCell: [PHONE_NUMBER]" at bounding box center [898, 307] width 453 height 44
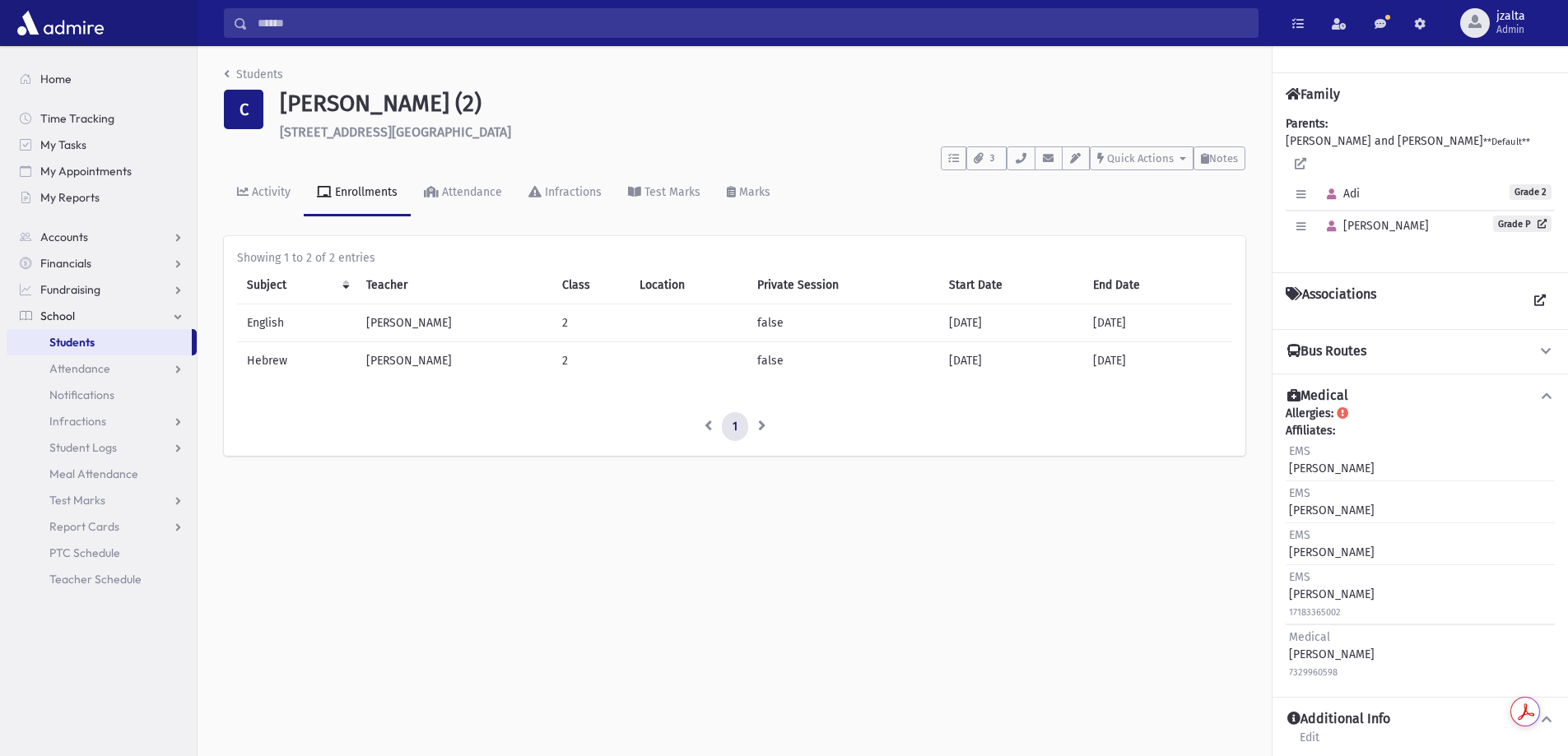
drag, startPoint x: 1556, startPoint y: 333, endPoint x: 1548, endPoint y: 335, distance: 8.2
click at [1554, 333] on div "Bus Routes Dismissal Red Bus 3" at bounding box center [1420, 351] width 295 height 44
click at [1545, 346] on icon at bounding box center [1546, 351] width 14 height 12
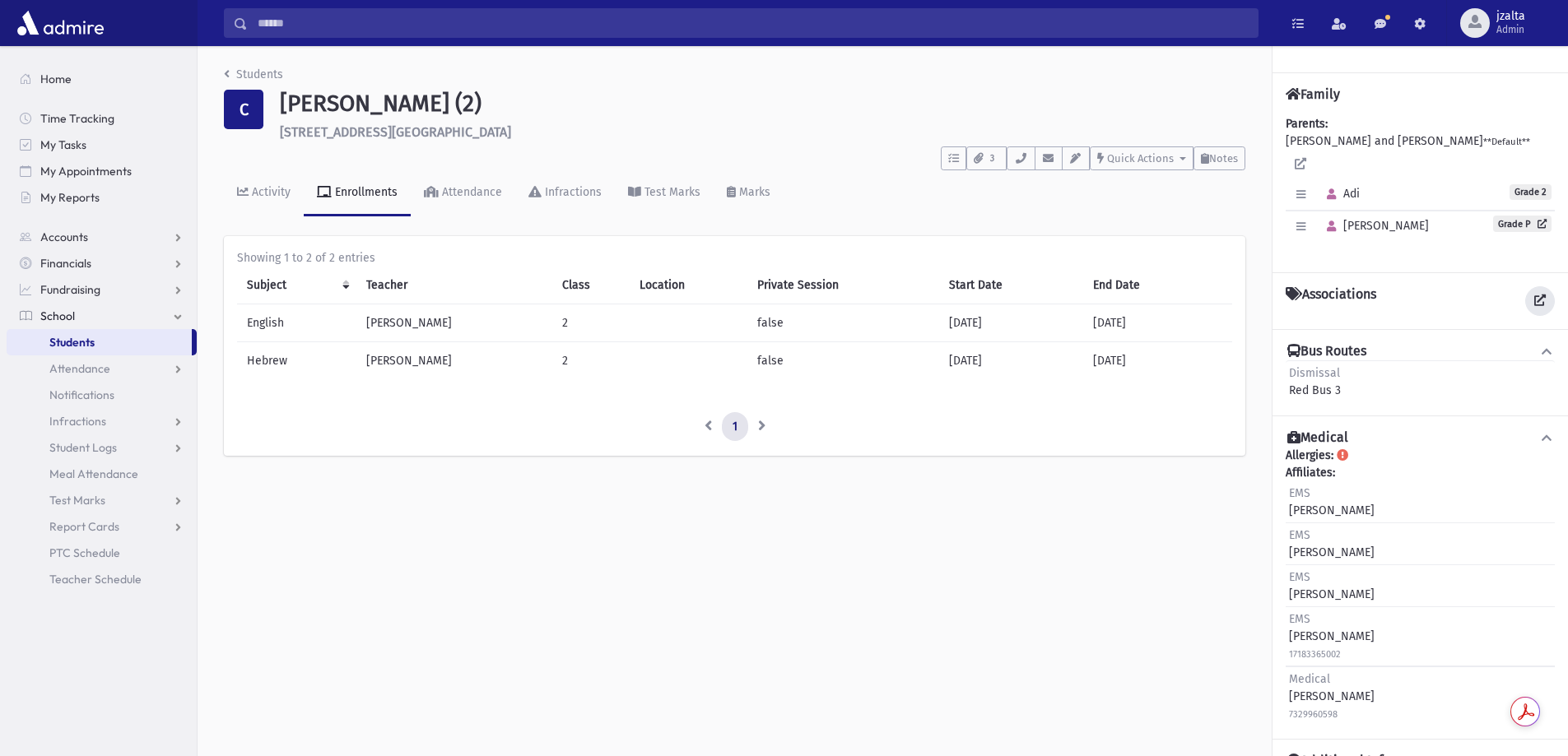
click at [1535, 294] on icon at bounding box center [1540, 300] width 12 height 12
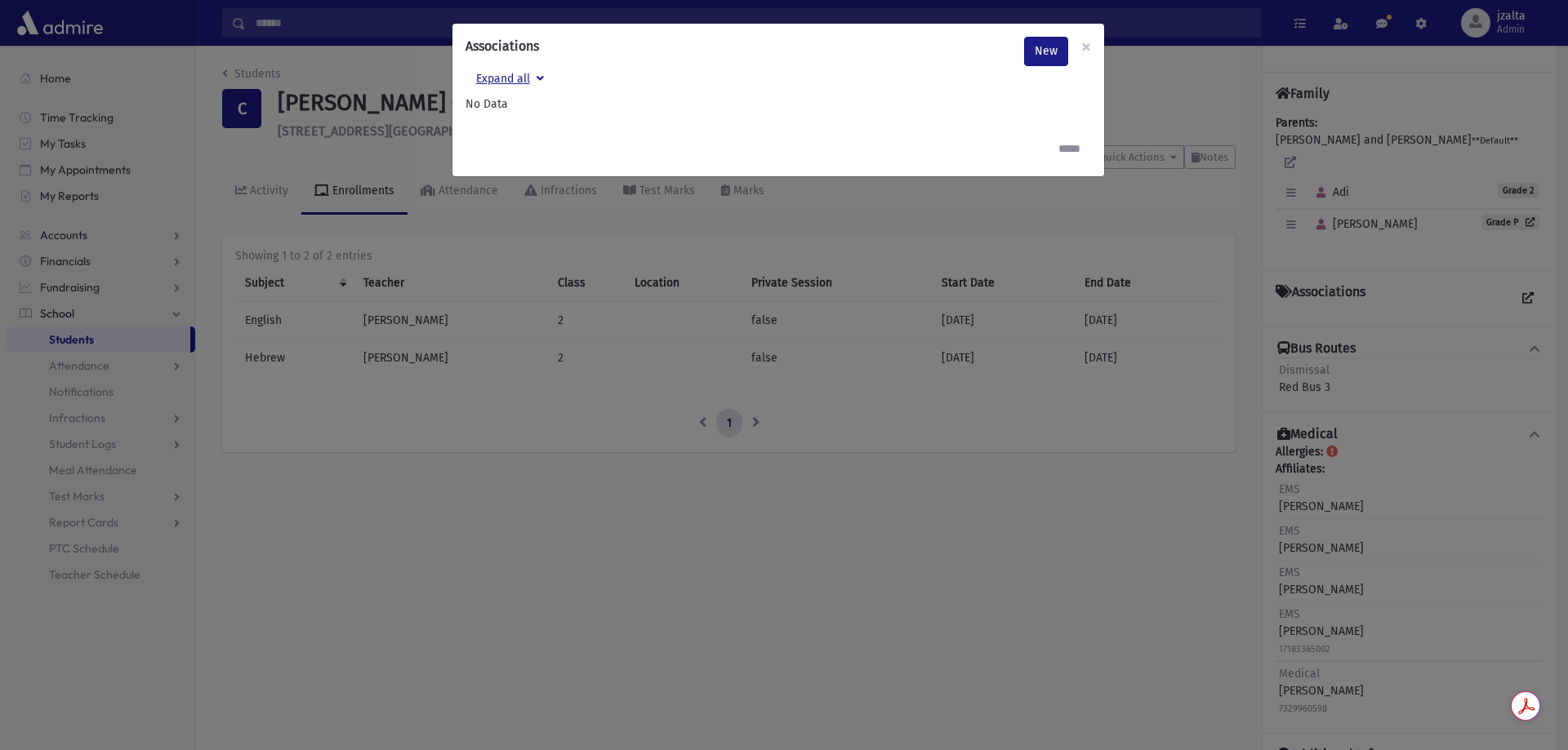
click at [536, 78] on icon "button" at bounding box center [537, 78] width 14 height 12
click at [542, 78] on icon "button" at bounding box center [544, 78] width 14 height 12
click at [542, 78] on icon "button" at bounding box center [537, 78] width 14 height 12
click at [542, 78] on icon "button" at bounding box center [544, 78] width 14 height 12
click at [1072, 149] on input "*****" at bounding box center [1069, 149] width 43 height 30
